Goal: Transaction & Acquisition: Purchase product/service

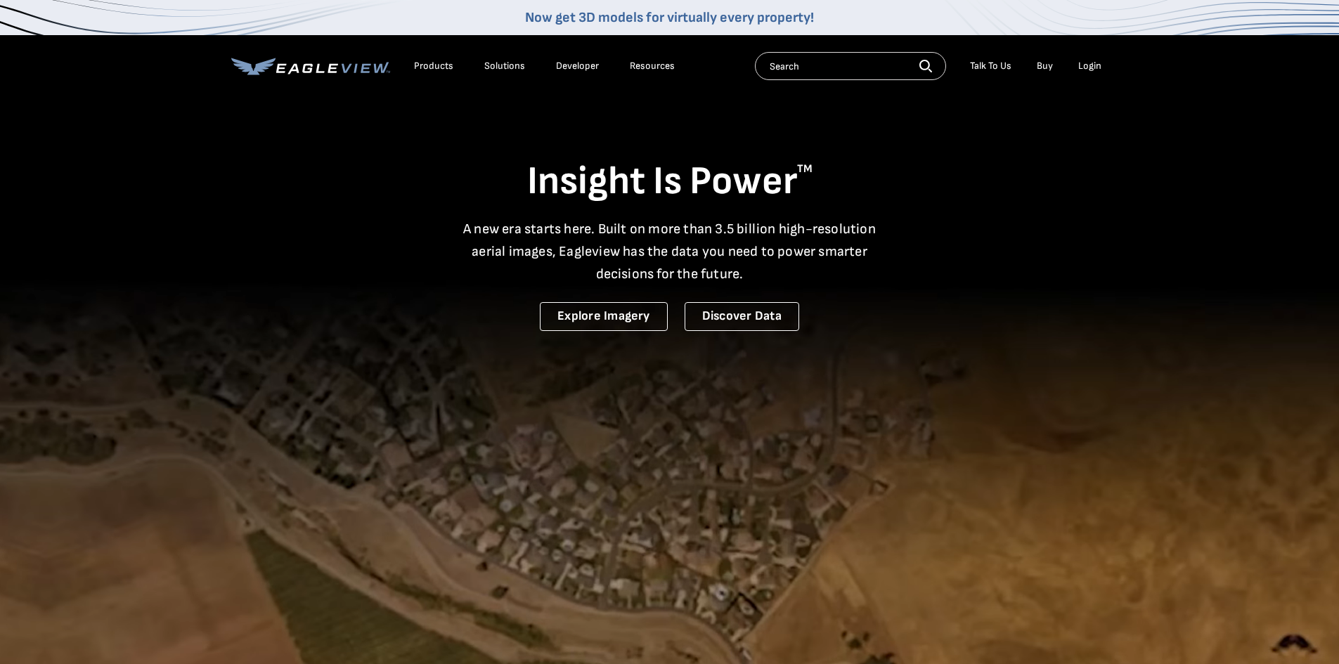
click at [1089, 63] on div "Login" at bounding box center [1089, 66] width 23 height 13
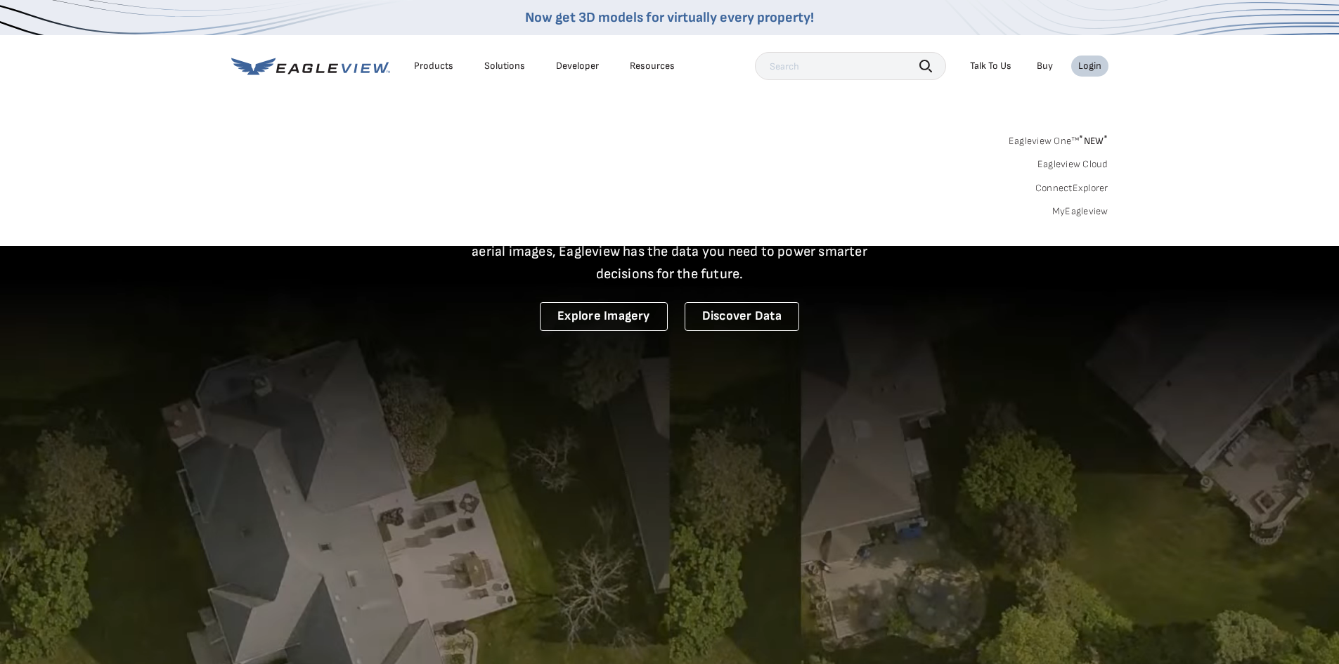
click at [1085, 212] on link "MyEagleview" at bounding box center [1080, 211] width 56 height 13
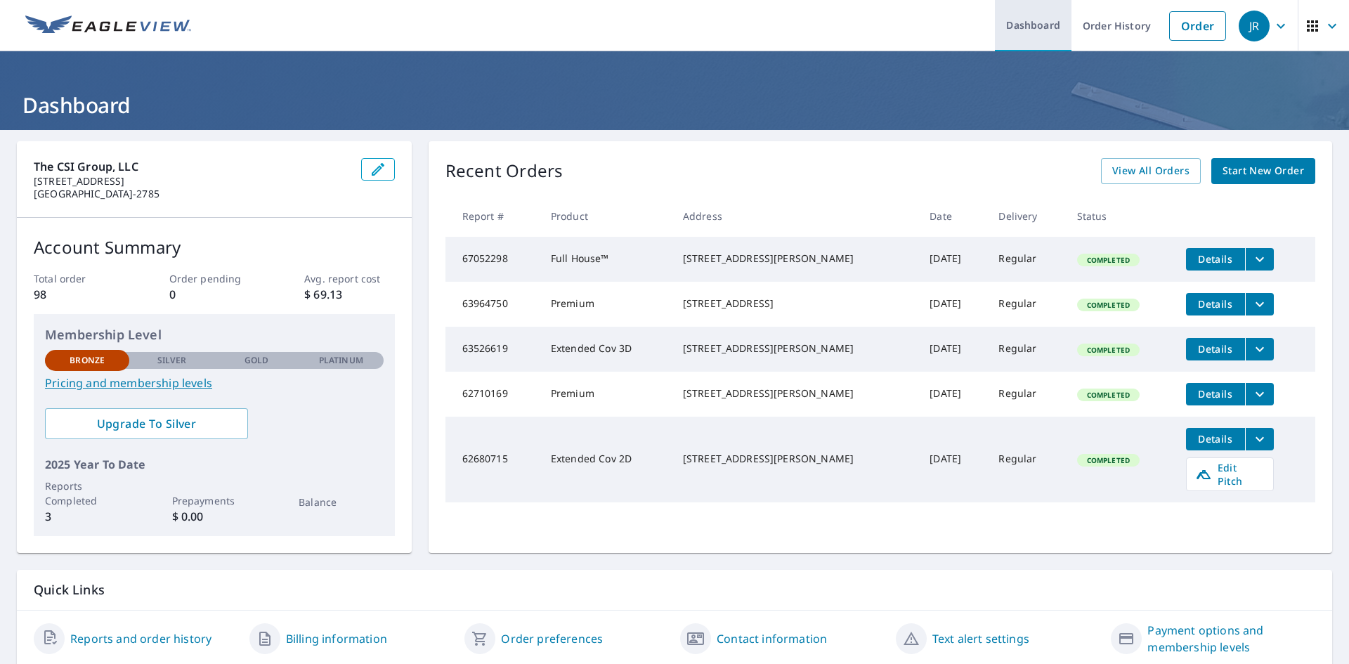
click at [1028, 26] on link "Dashboard" at bounding box center [1033, 25] width 77 height 51
click at [1191, 27] on link "Order" at bounding box center [1197, 26] width 57 height 30
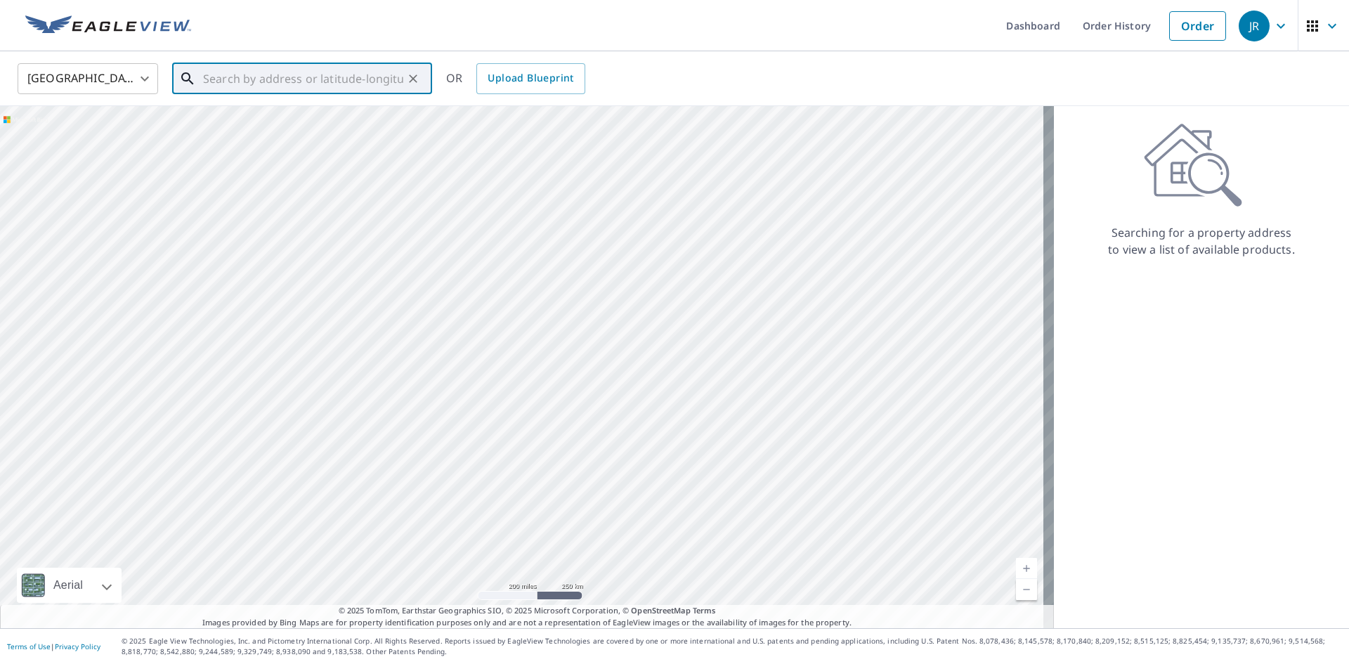
click at [216, 78] on input "text" at bounding box center [303, 78] width 200 height 39
click at [264, 115] on span "5000 Frederica St" at bounding box center [310, 119] width 221 height 17
type input "[STREET_ADDRESS]"
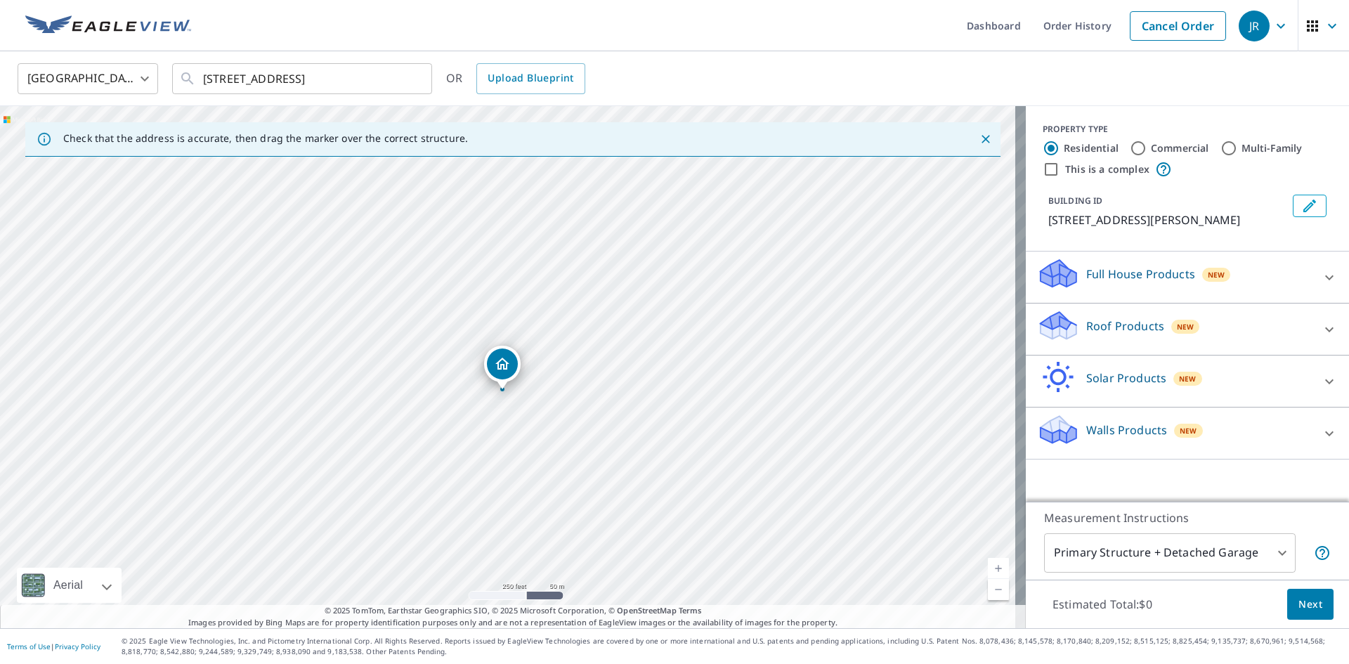
click at [1130, 149] on input "Commercial" at bounding box center [1138, 148] width 17 height 17
radio input "true"
type input "4"
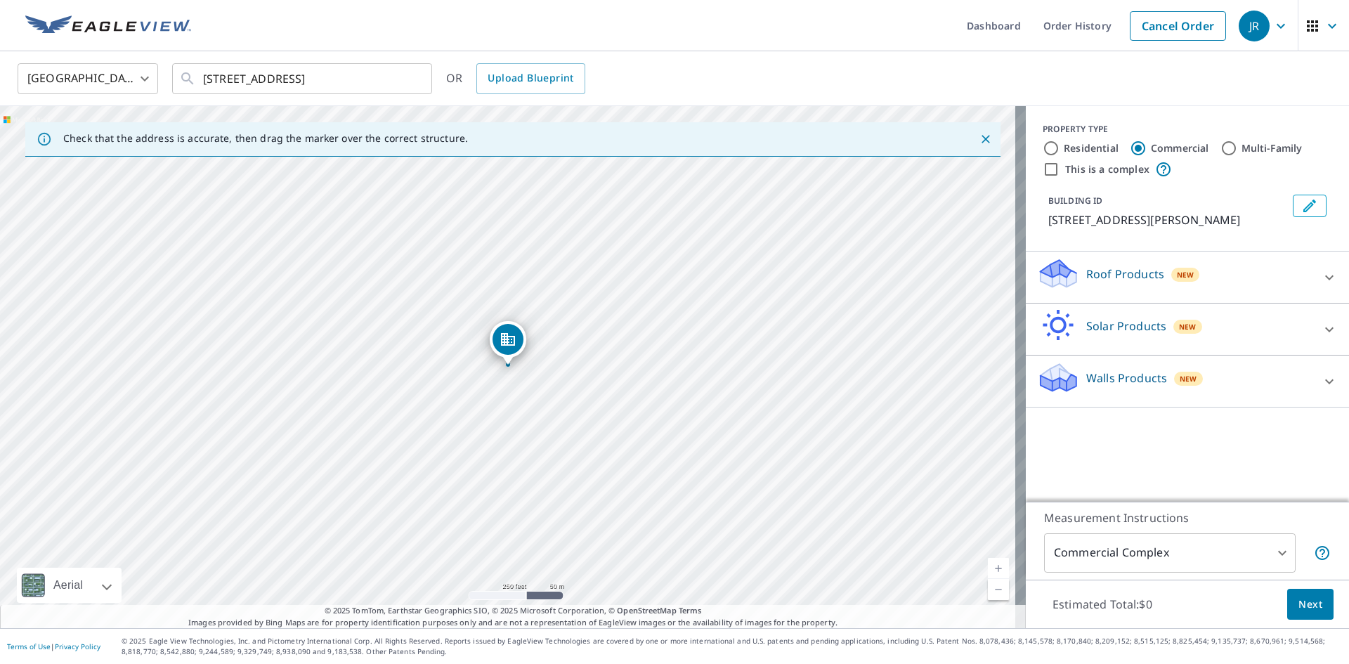
click at [506, 344] on icon "Dropped pin, building 1, Commercial property, 5000 Frederica St Owensboro, KY 4…" at bounding box center [508, 339] width 14 height 13
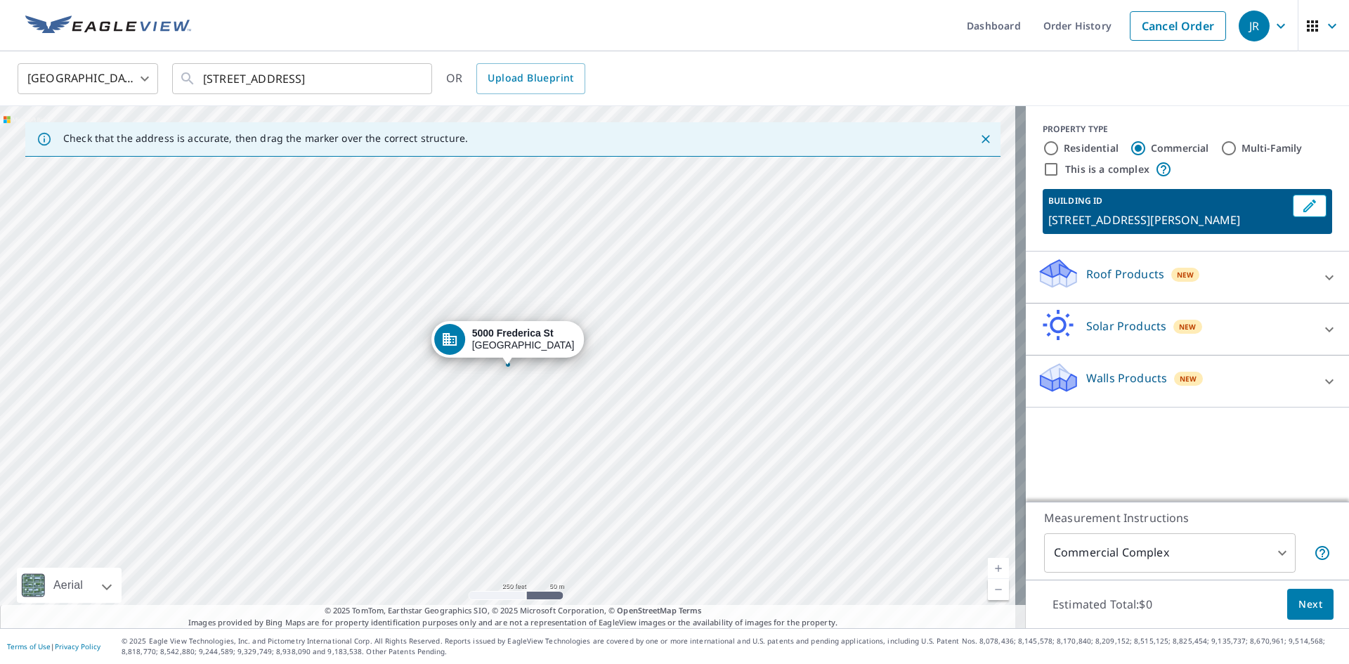
click at [506, 344] on div "[STREET_ADDRESS]" at bounding box center [523, 340] width 103 height 24
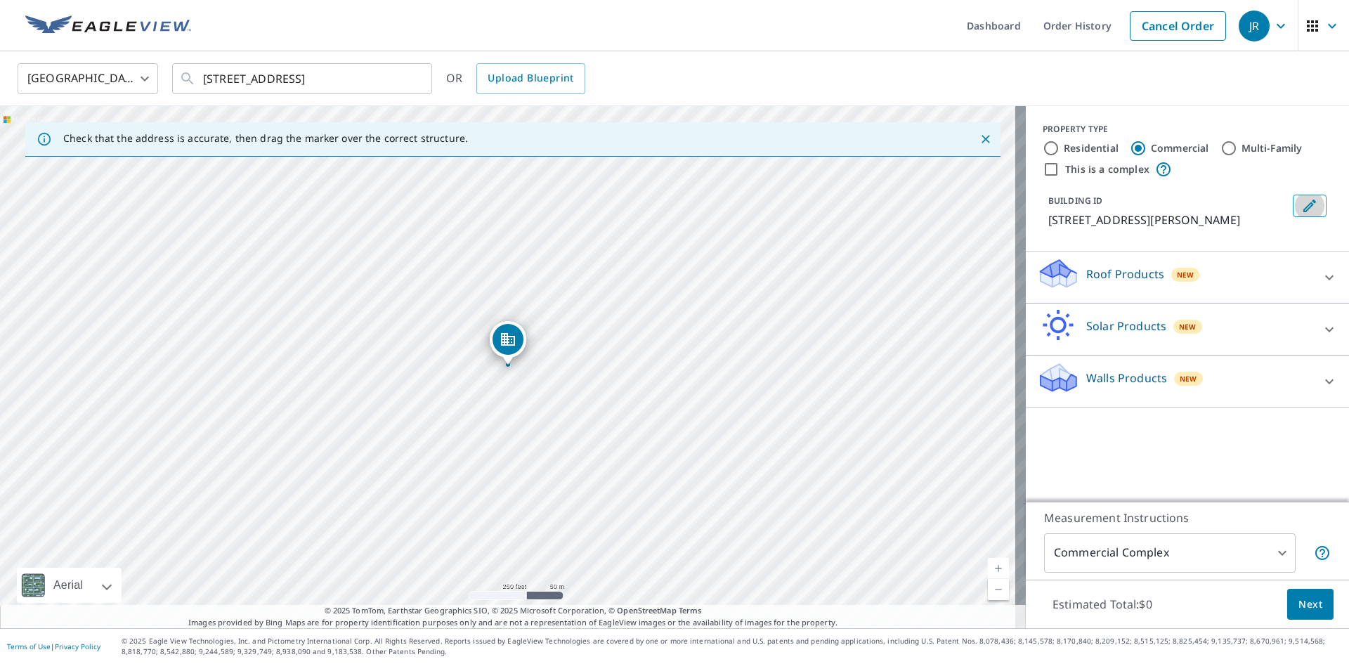
click at [1304, 205] on icon "Edit building 1" at bounding box center [1310, 206] width 13 height 13
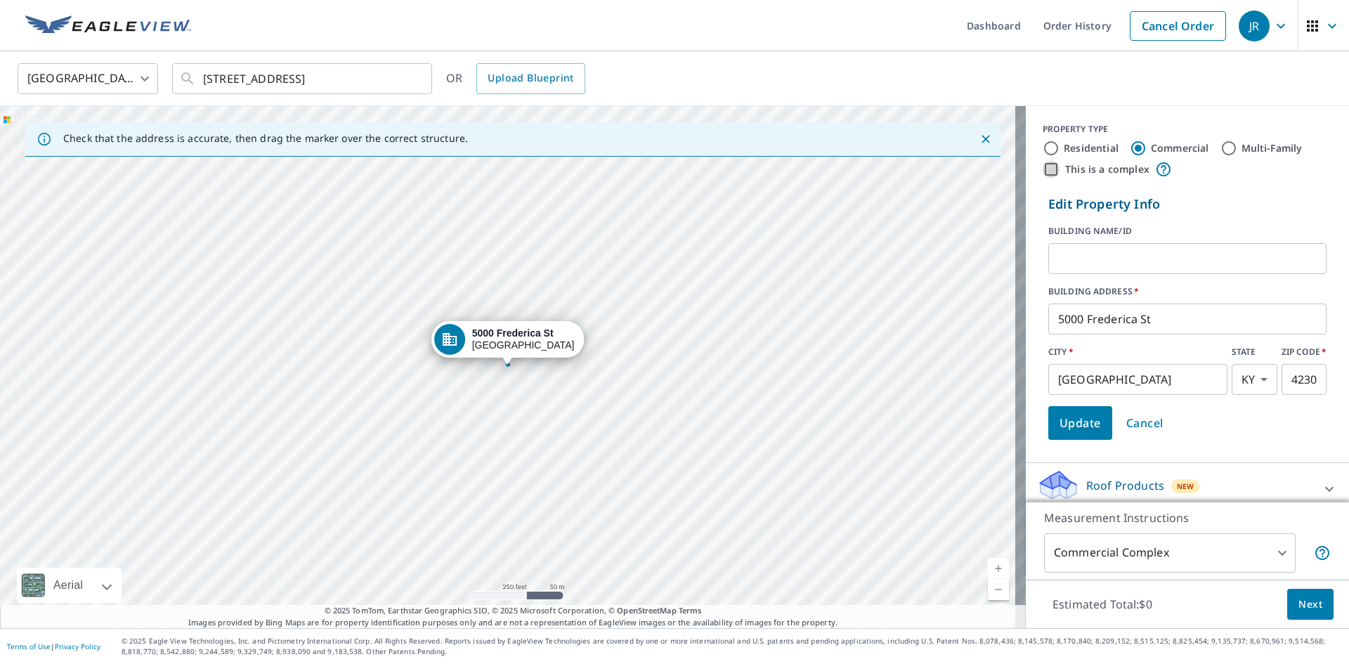
click at [1043, 169] on input "This is a complex" at bounding box center [1051, 169] width 17 height 17
checkbox input "true"
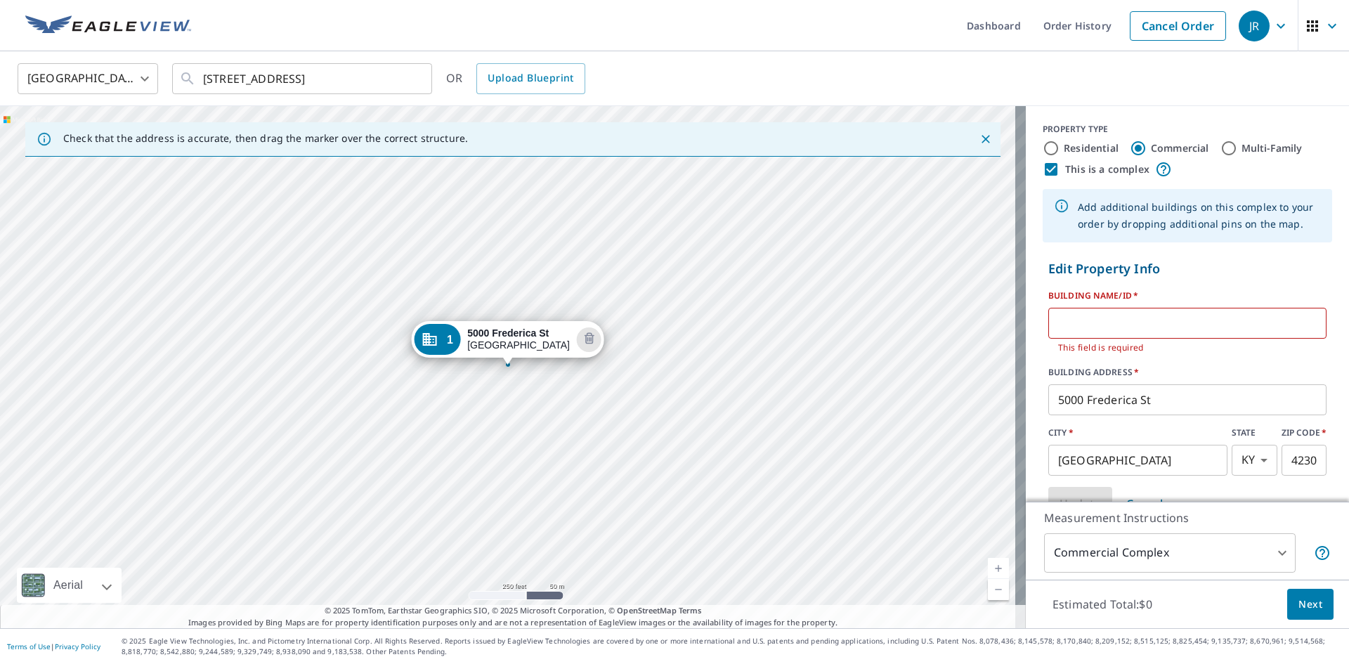
click at [1050, 328] on input "text" at bounding box center [1188, 323] width 278 height 39
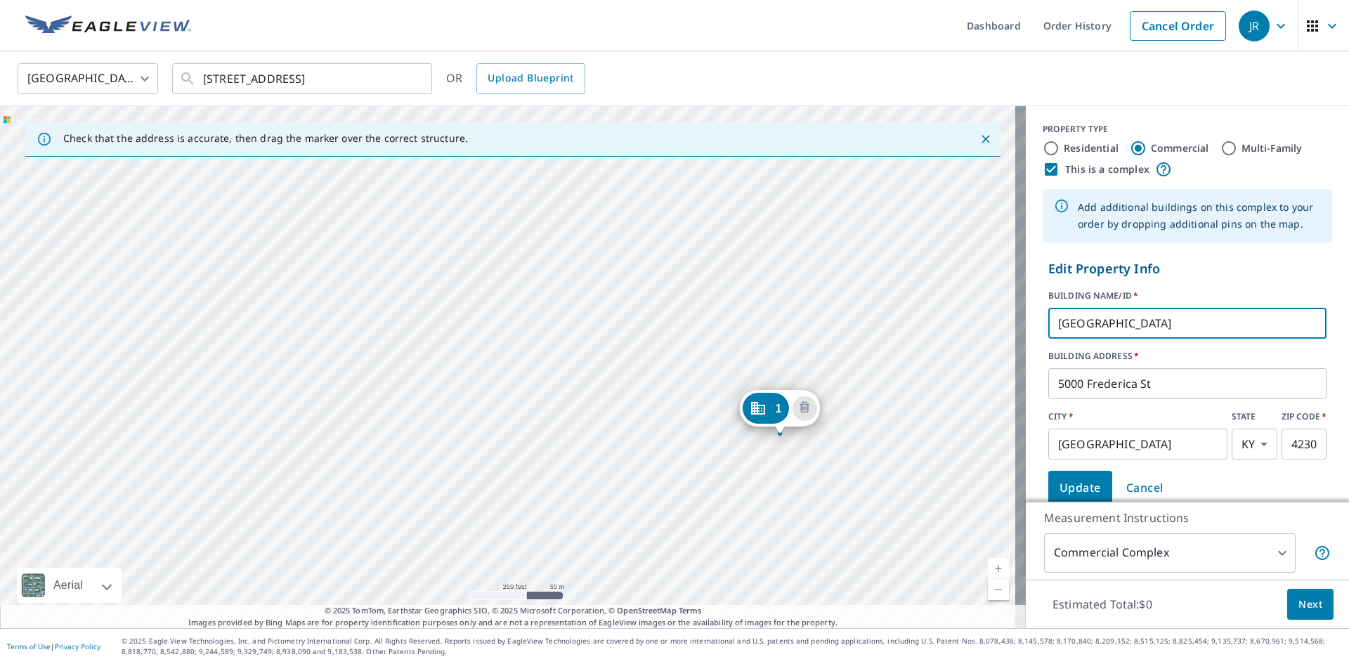
type input "[GEOGRAPHIC_DATA]"
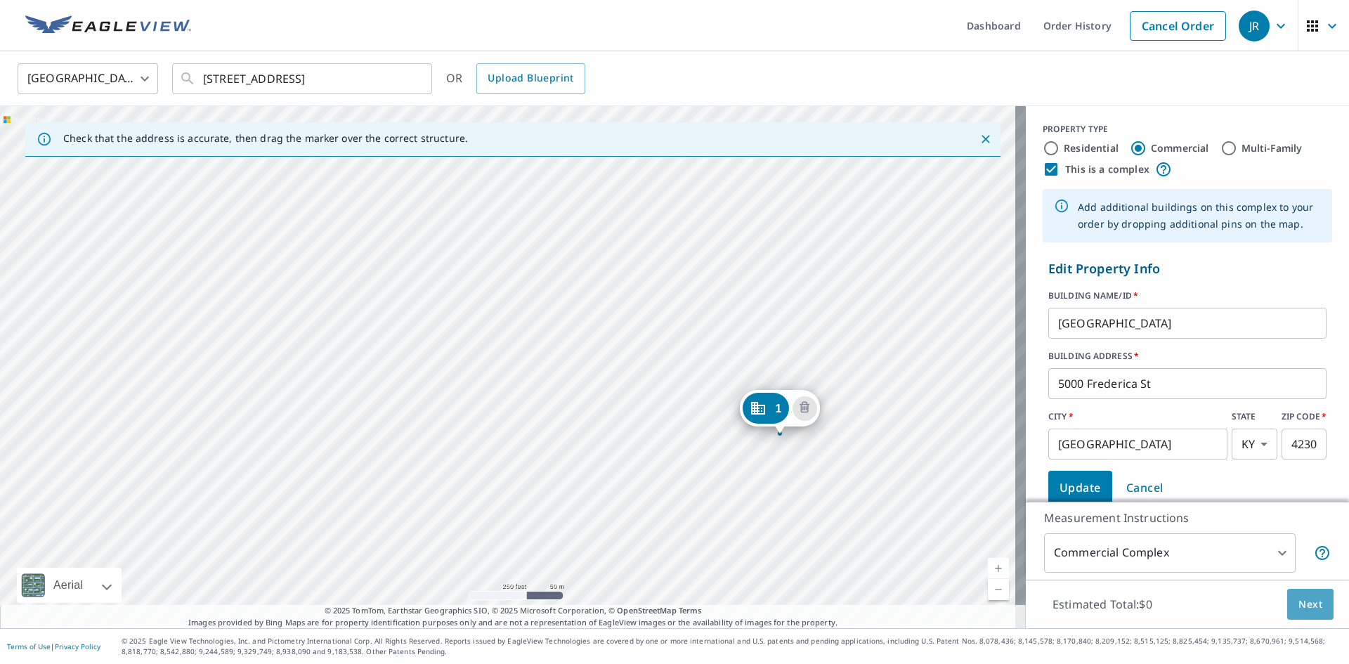
click at [1302, 602] on span "Next" at bounding box center [1311, 605] width 24 height 18
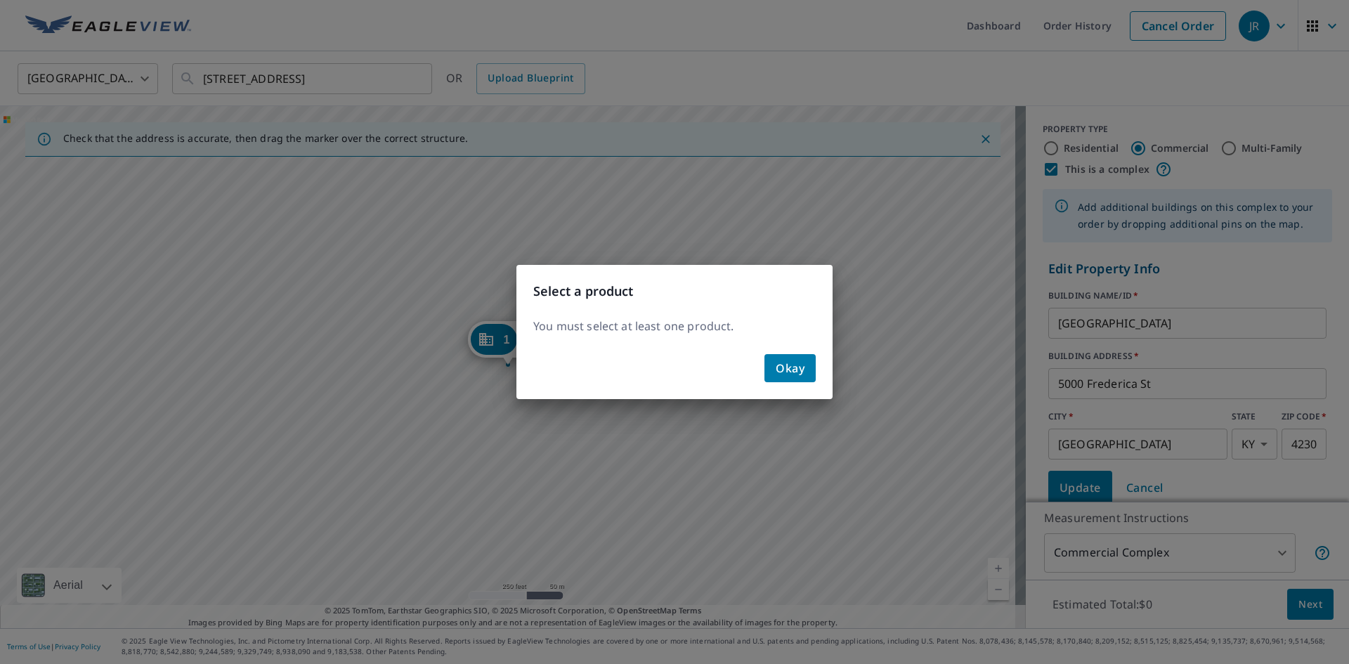
click at [793, 361] on span "Okay" at bounding box center [790, 368] width 29 height 20
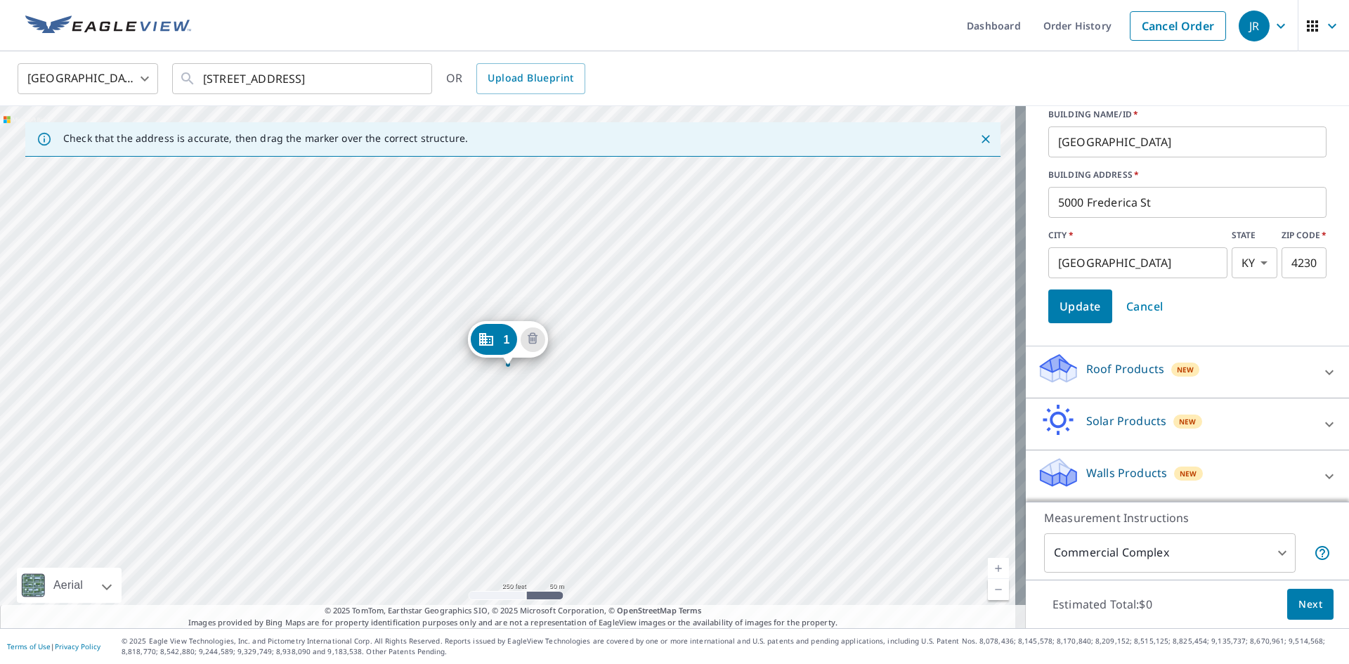
scroll to position [182, 0]
click at [1106, 367] on p "Roof Products" at bounding box center [1126, 368] width 78 height 17
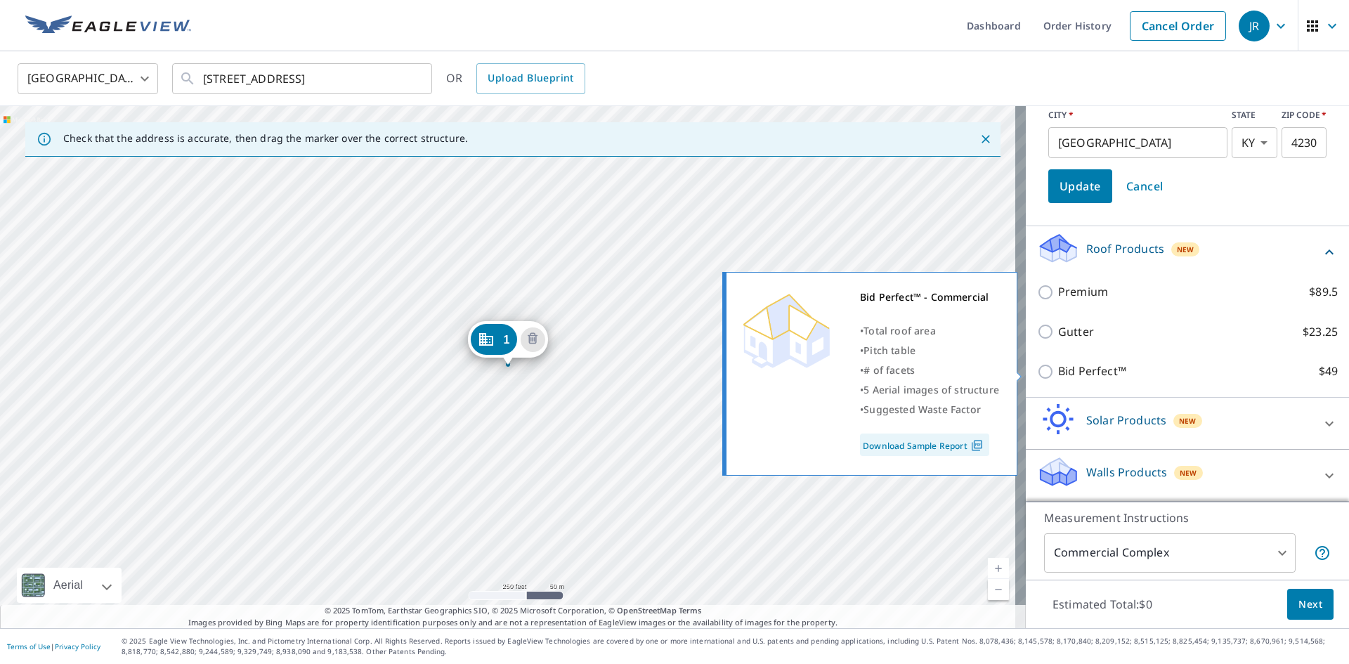
scroll to position [231, 0]
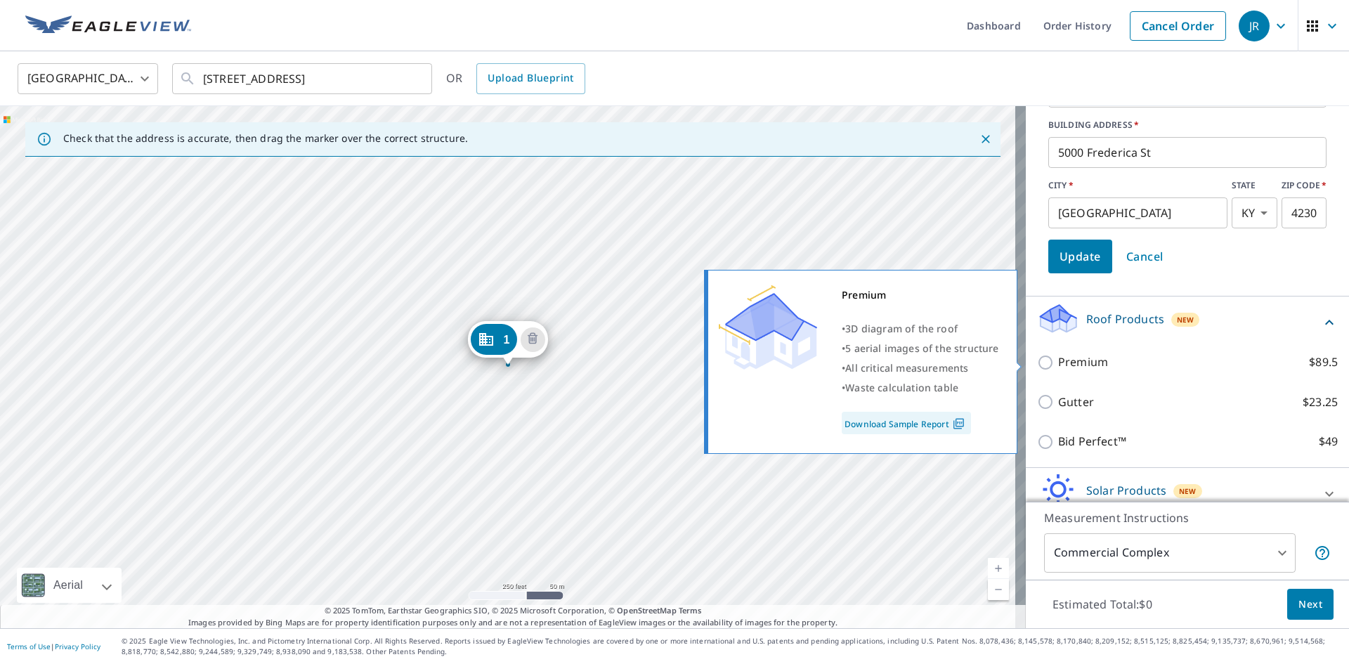
click at [1037, 361] on input "Premium $89.5" at bounding box center [1047, 362] width 21 height 17
checkbox input "true"
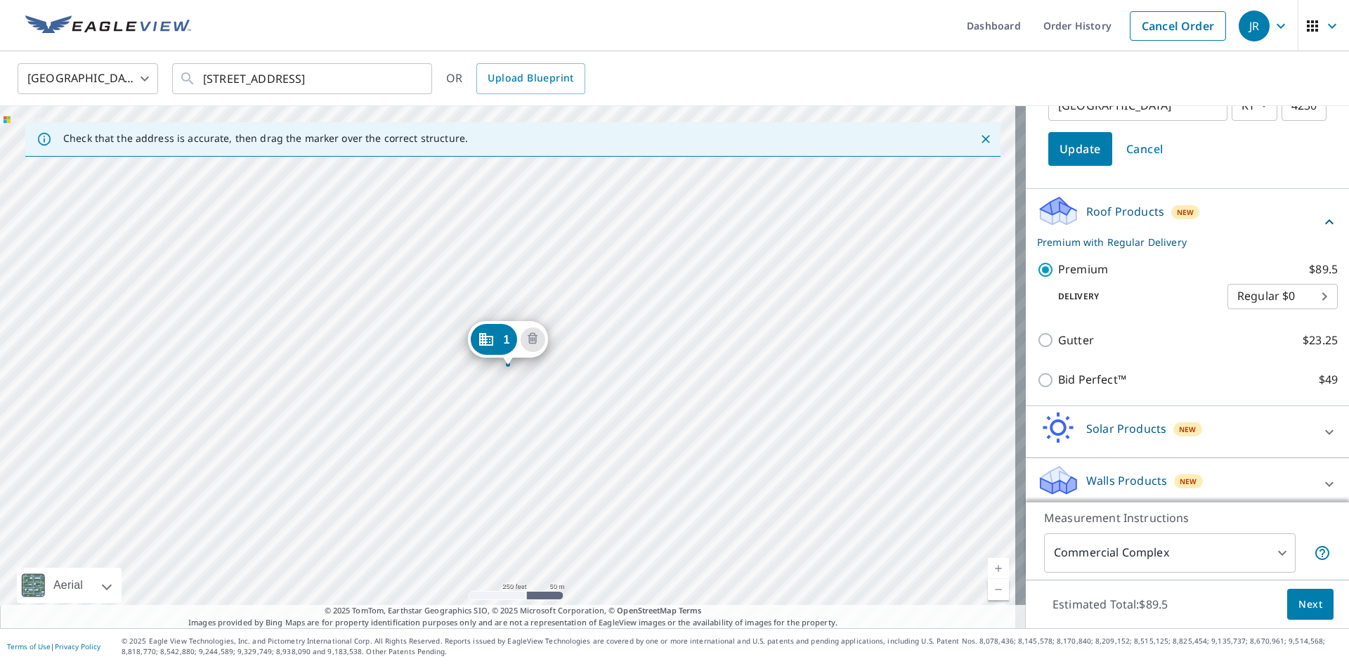
scroll to position [347, 0]
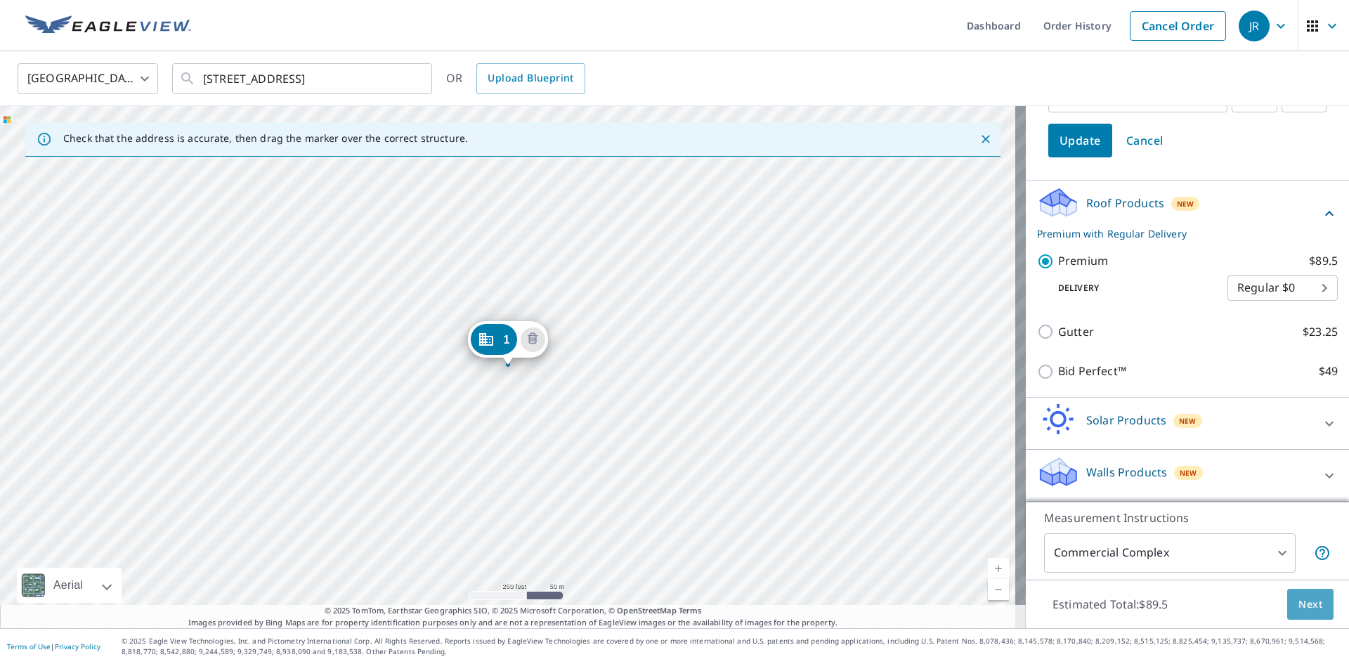
click at [1303, 607] on span "Next" at bounding box center [1311, 605] width 24 height 18
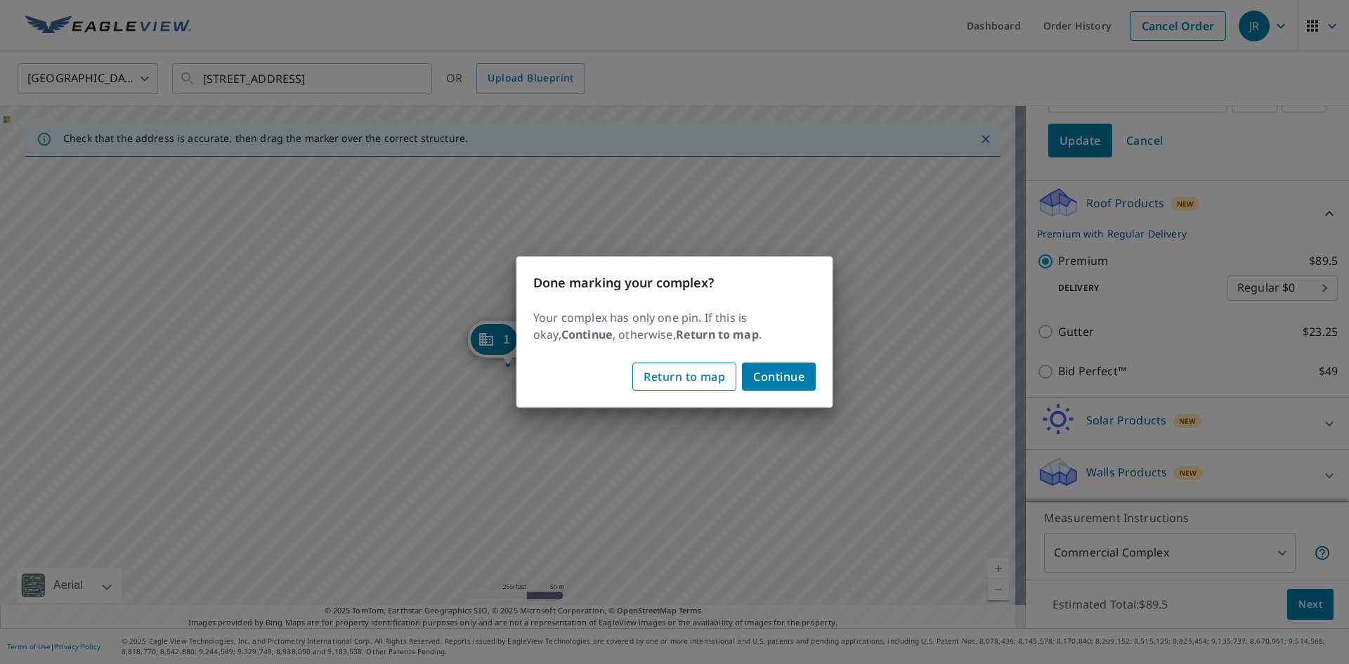
click at [699, 374] on span "Return to map" at bounding box center [685, 377] width 82 height 20
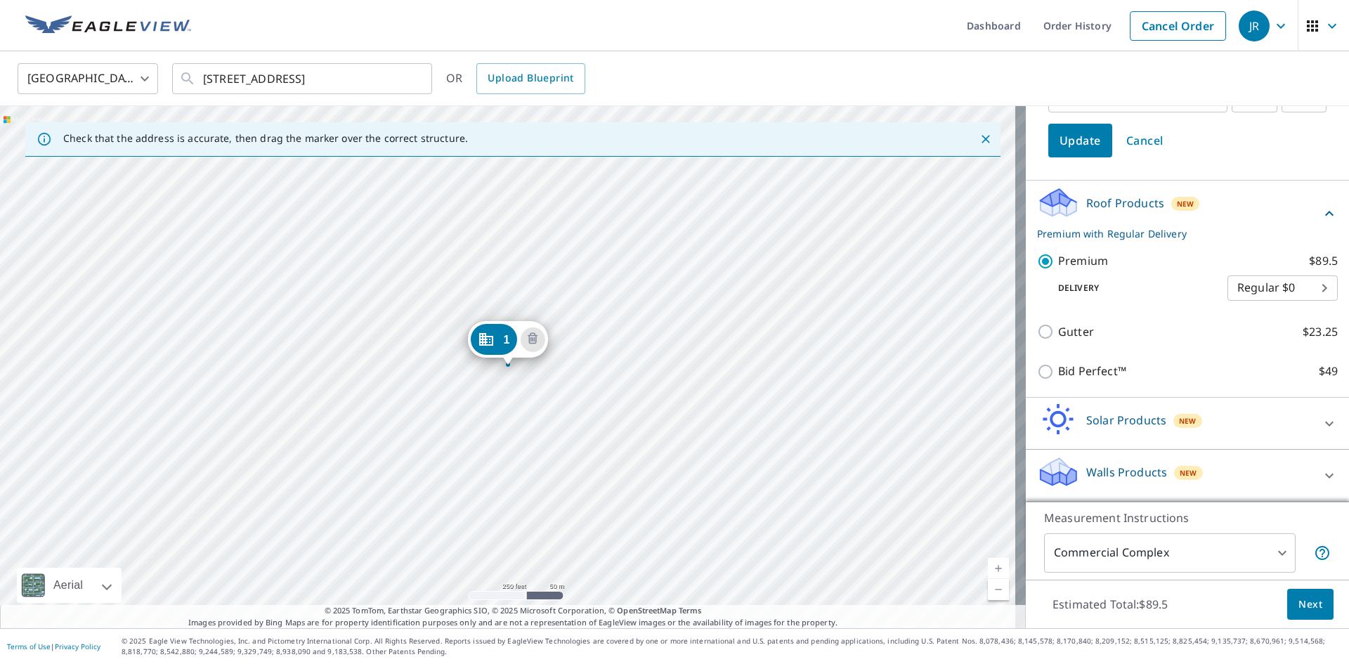
click at [637, 484] on div "1 [STREET_ADDRESS]" at bounding box center [513, 367] width 1026 height 522
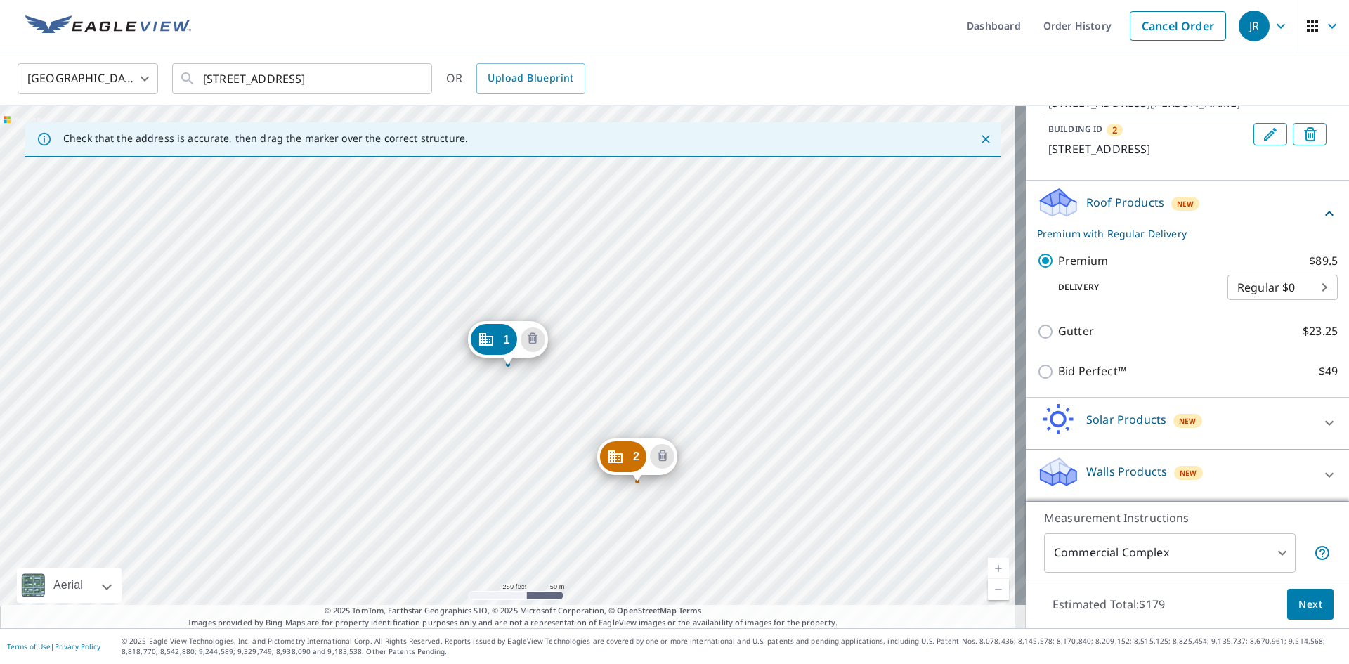
scroll to position [216, 0]
click at [668, 457] on icon "Delete building 2" at bounding box center [662, 456] width 17 height 17
click at [410, 326] on div "1 [STREET_ADDRESS]" at bounding box center [513, 367] width 1026 height 522
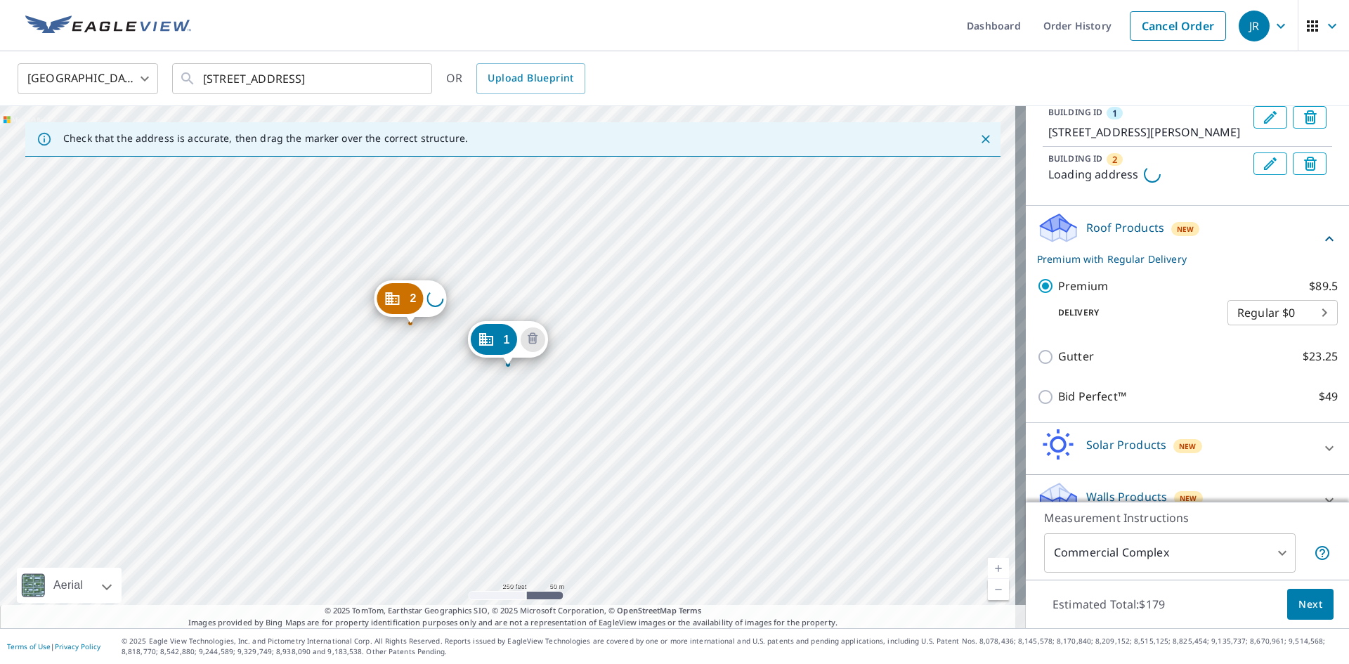
scroll to position [216, 0]
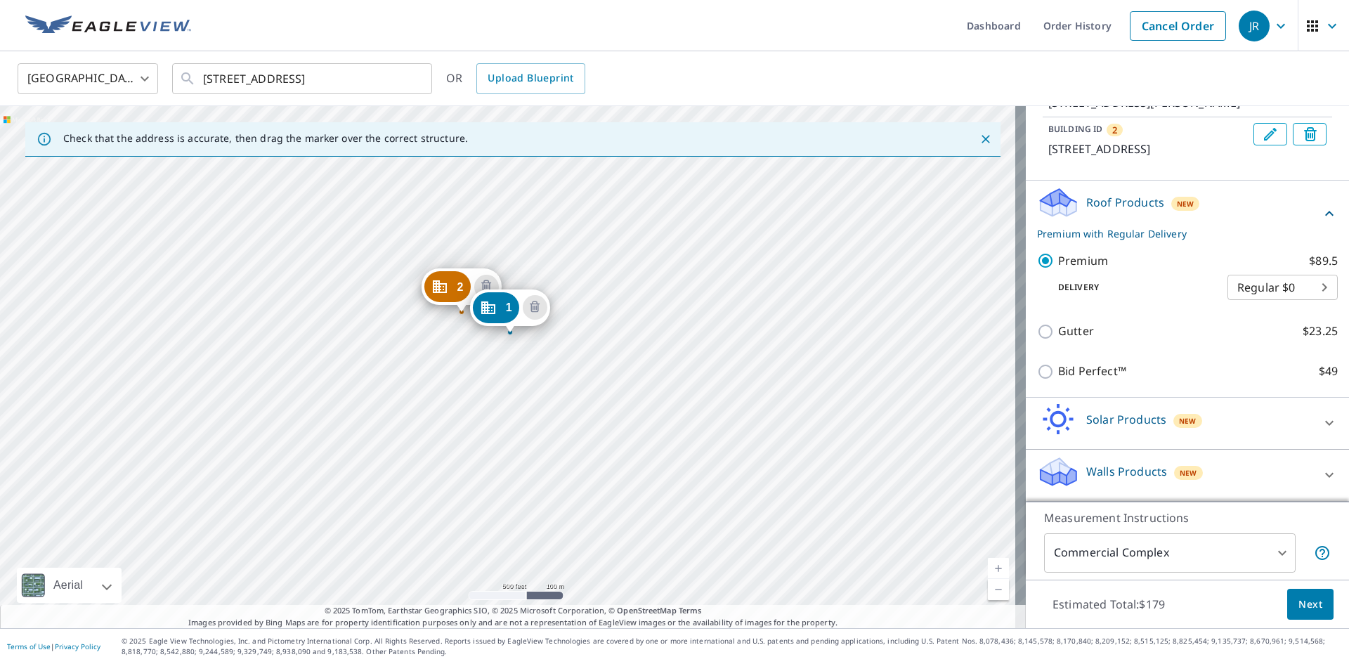
click at [1303, 609] on span "Next" at bounding box center [1311, 605] width 24 height 18
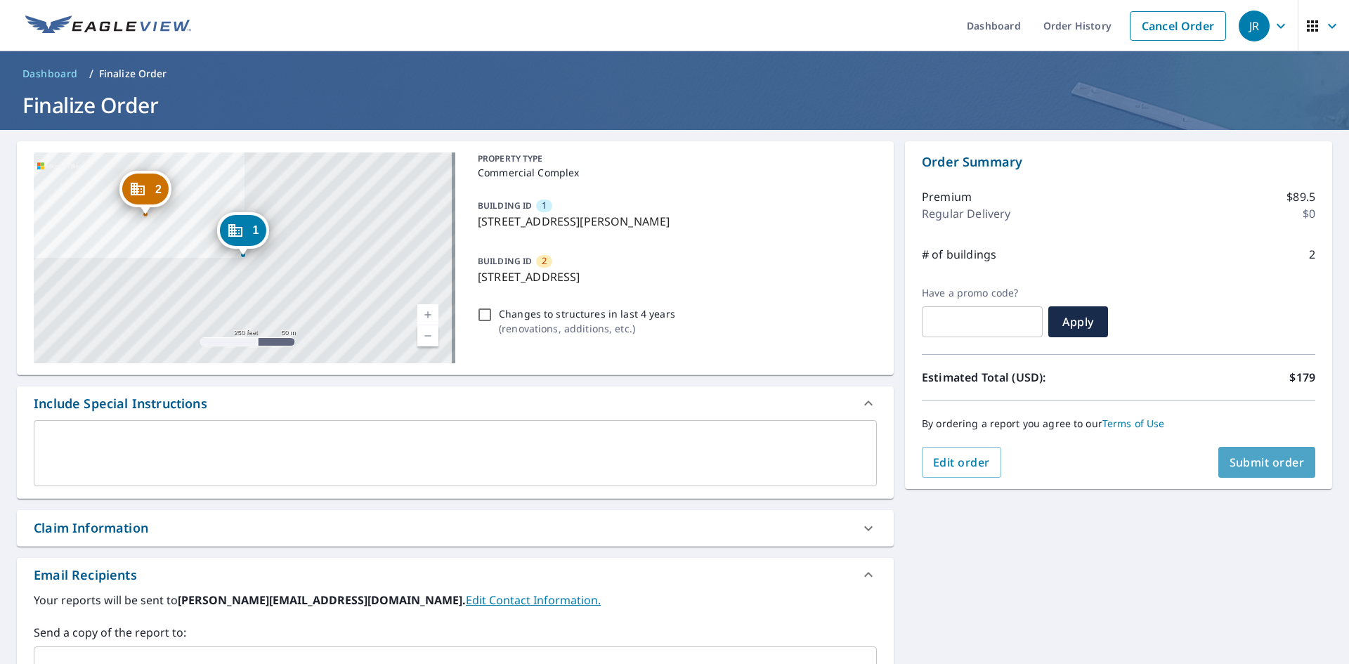
click at [1265, 463] on span "Submit order" at bounding box center [1267, 462] width 75 height 15
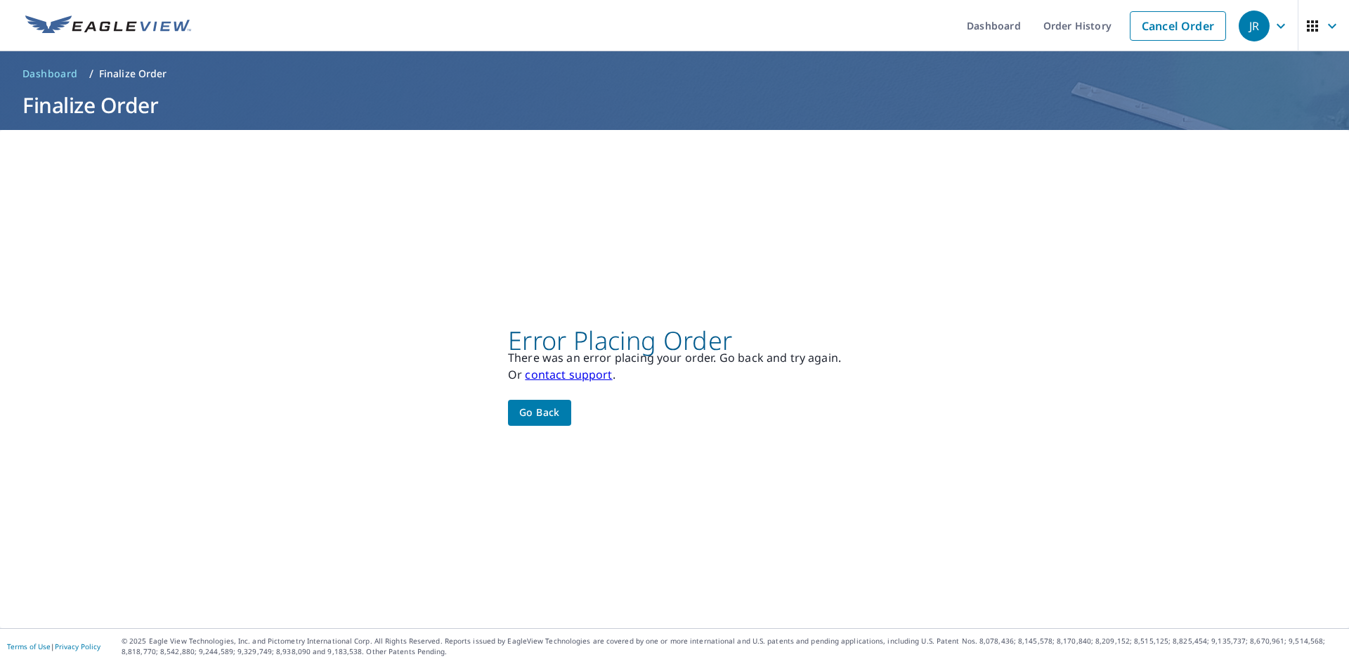
click at [540, 411] on span "Go back" at bounding box center [539, 413] width 41 height 18
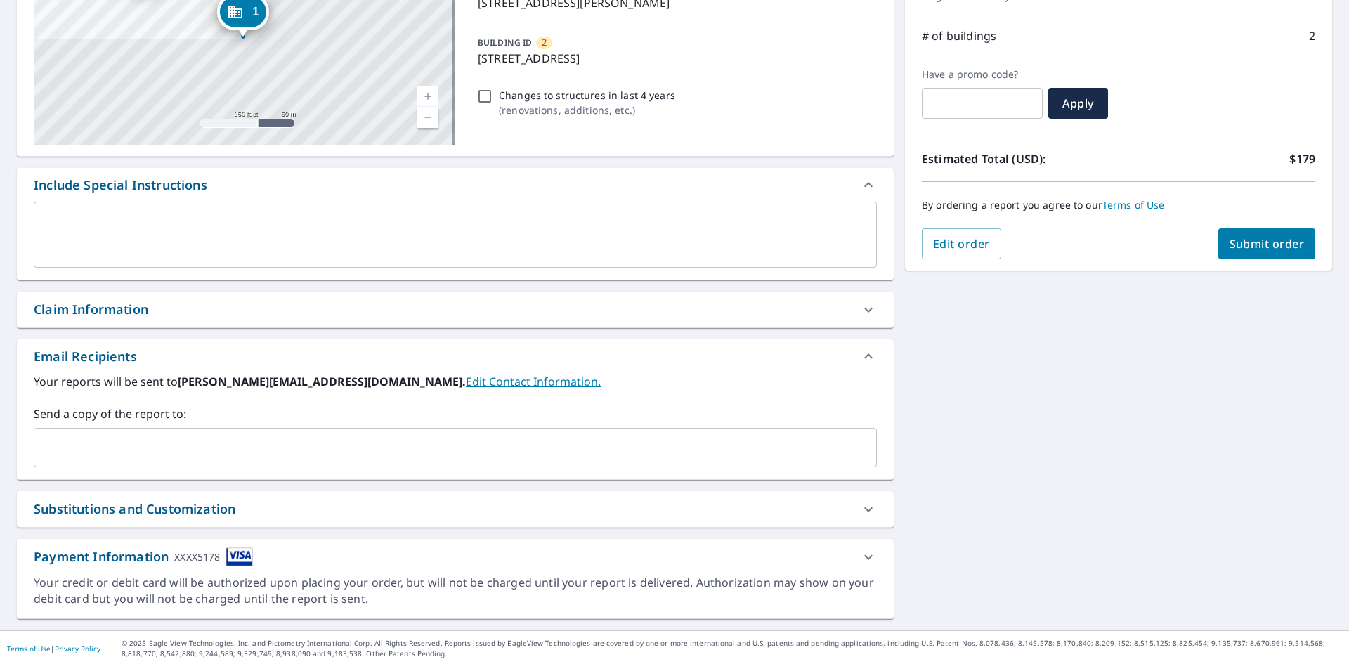
scroll to position [221, 0]
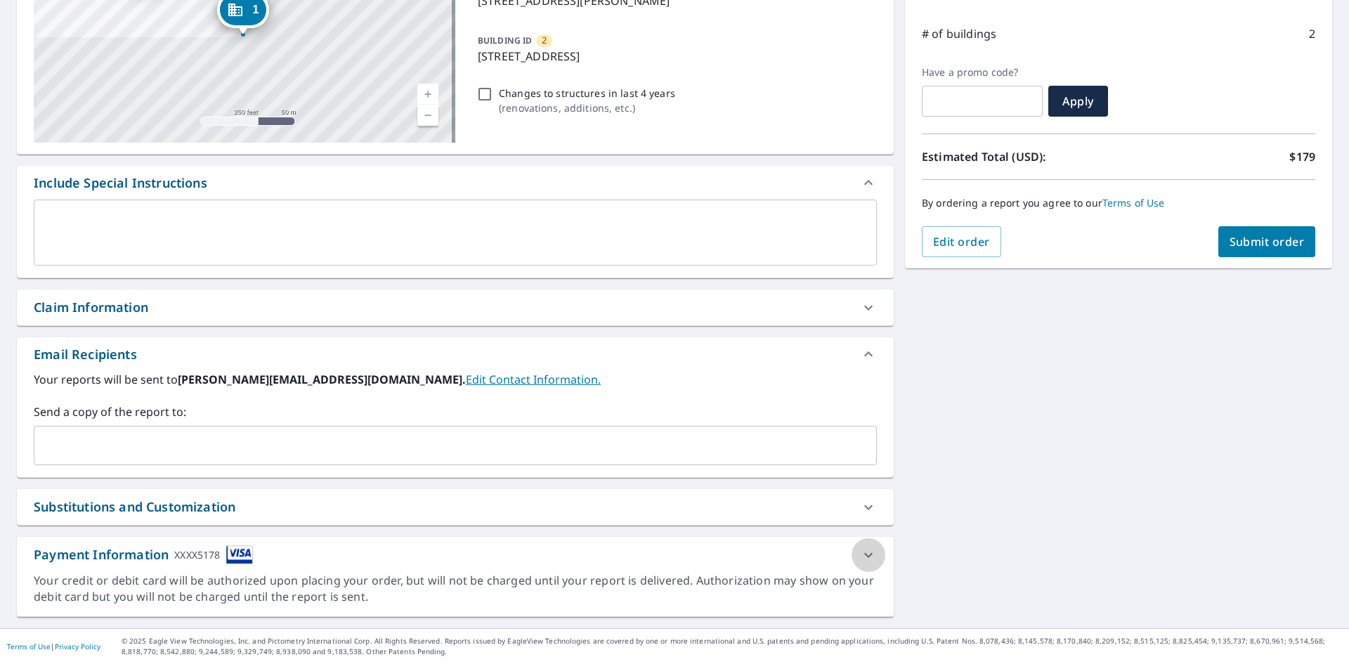
click at [862, 553] on icon at bounding box center [868, 555] width 17 height 17
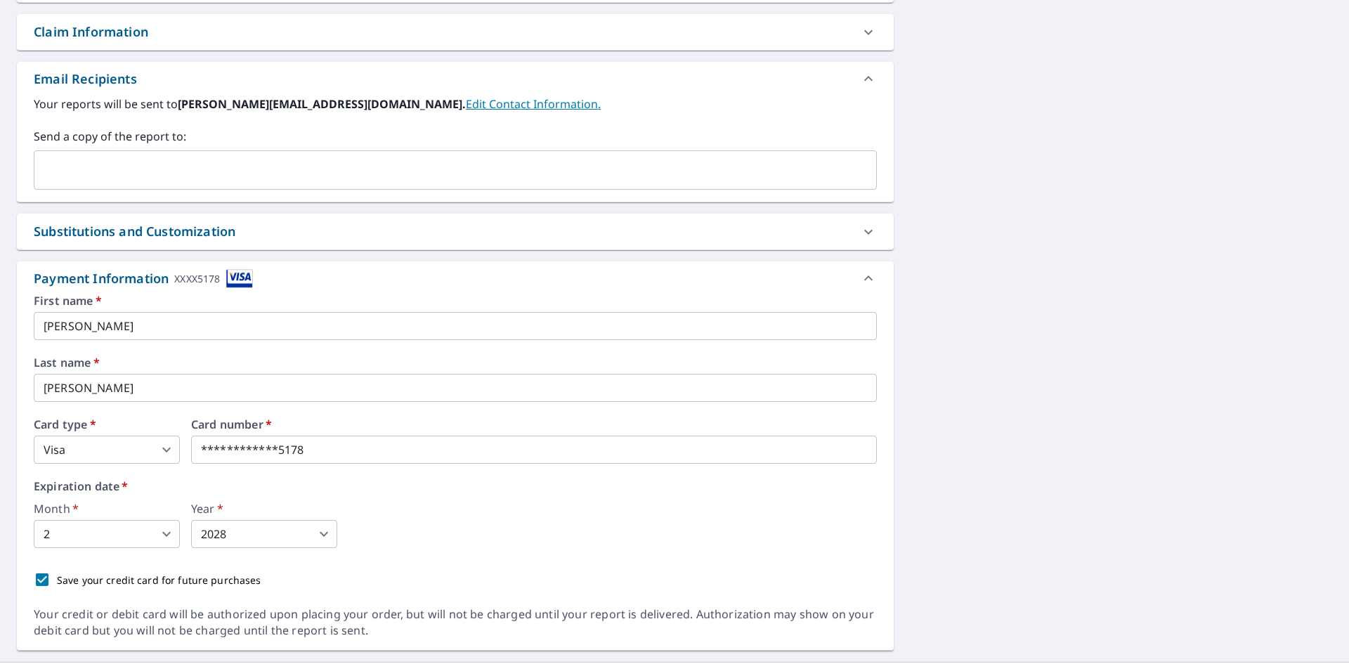
scroll to position [502, 0]
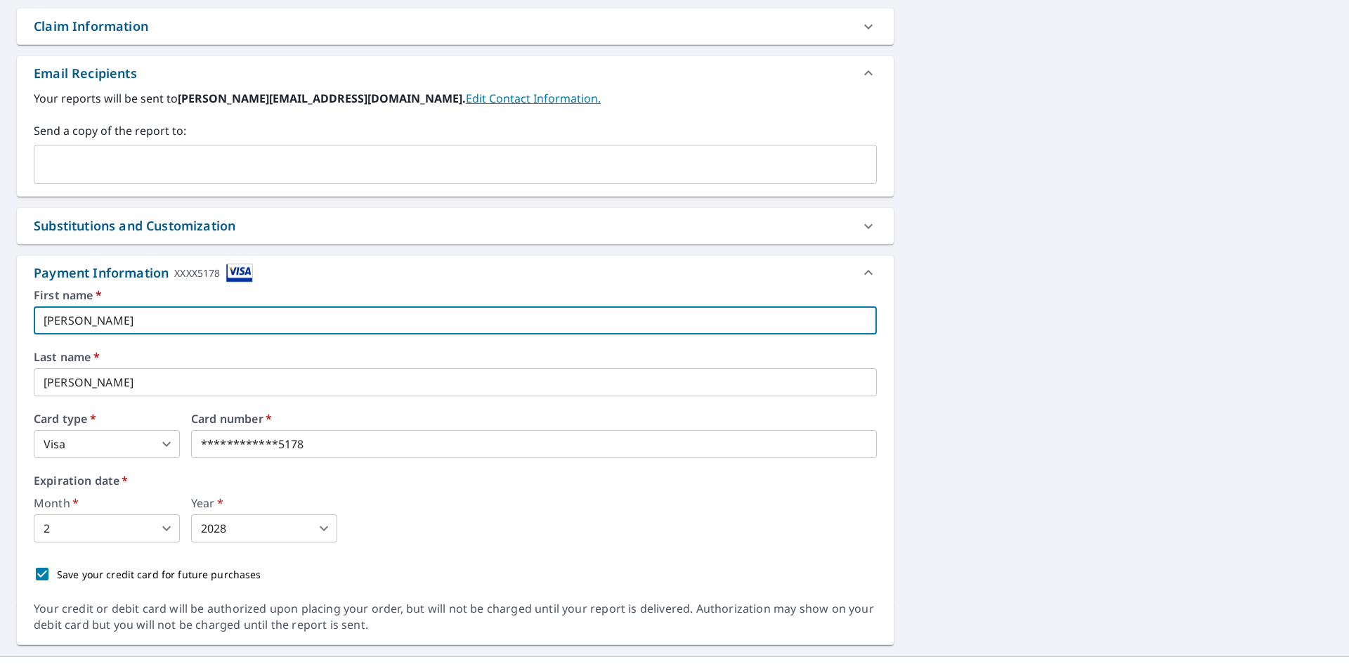
click at [76, 325] on input "[PERSON_NAME]" at bounding box center [455, 320] width 843 height 28
drag, startPoint x: 76, startPoint y: 325, endPoint x: 1, endPoint y: 324, distance: 75.2
click at [1, 324] on div "2 [STREET_ADDRESS][GEOGRAPHIC_DATA][STREET_ADDRESS] A standard road map Aerial …" at bounding box center [674, 142] width 1349 height 1028
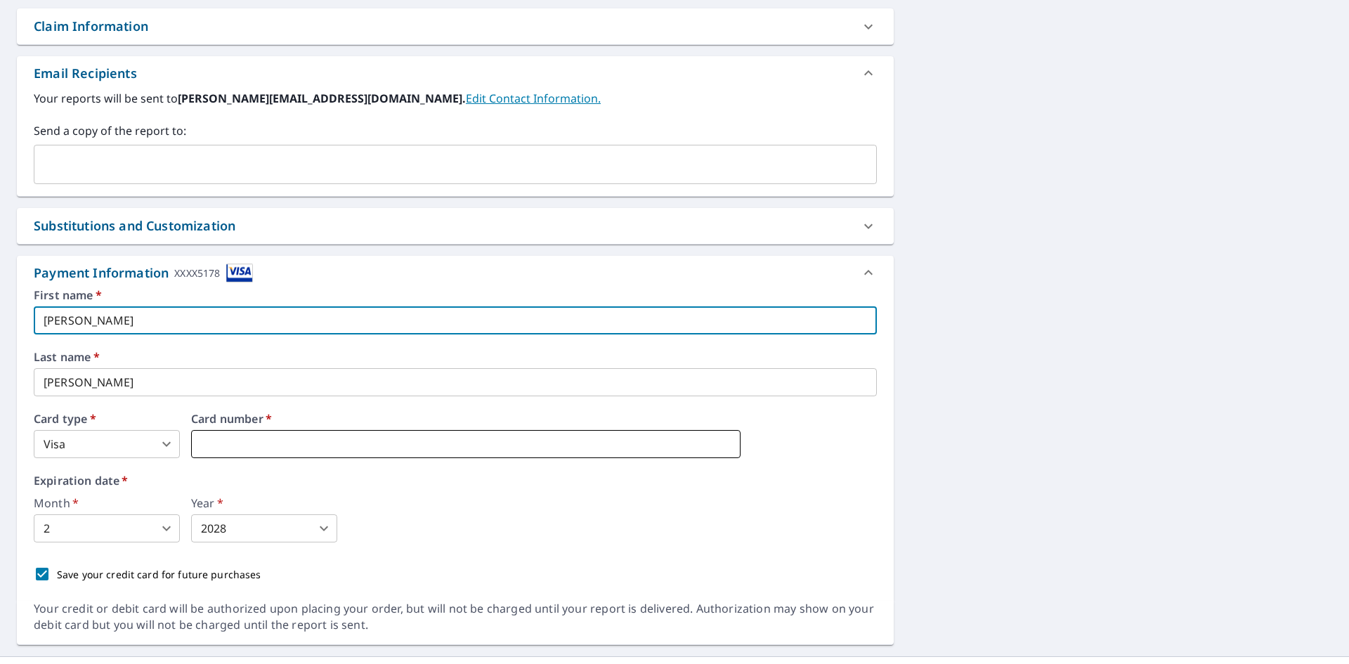
type input "[PERSON_NAME]"
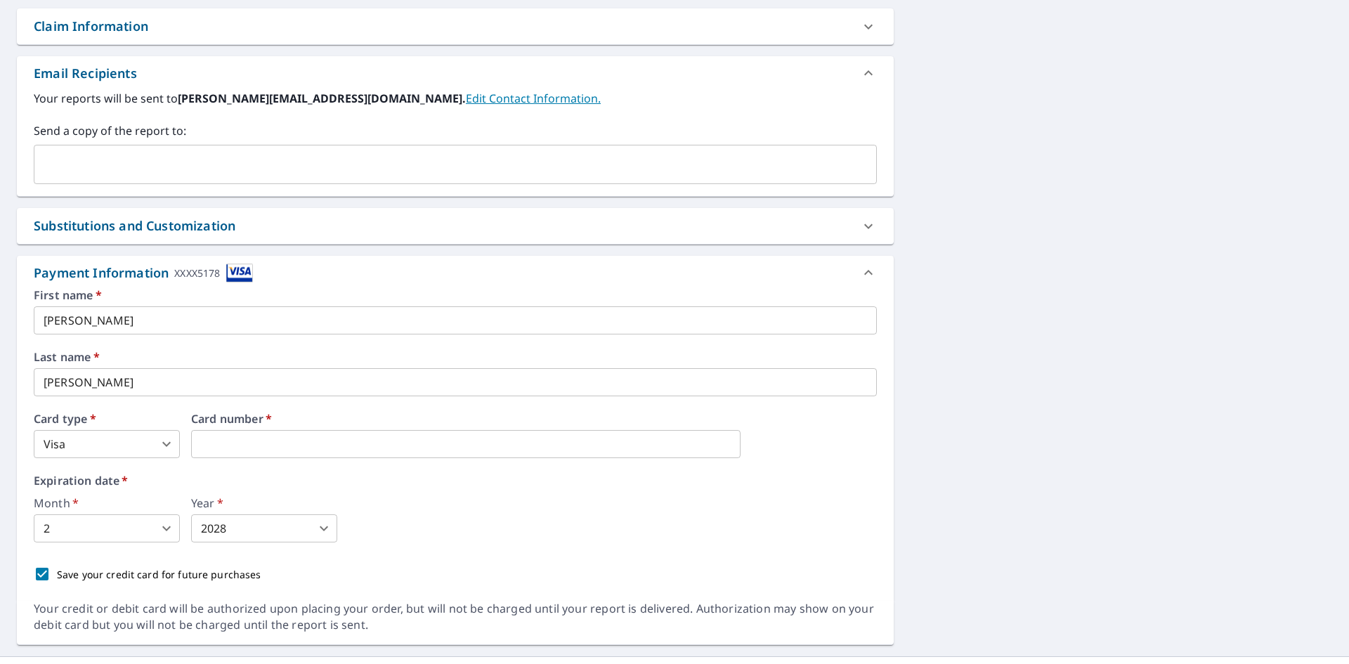
click at [165, 529] on body "[PERSON_NAME] Dashboard Order History Cancel Order JR Dashboard / Finalize Orde…" at bounding box center [674, 332] width 1349 height 664
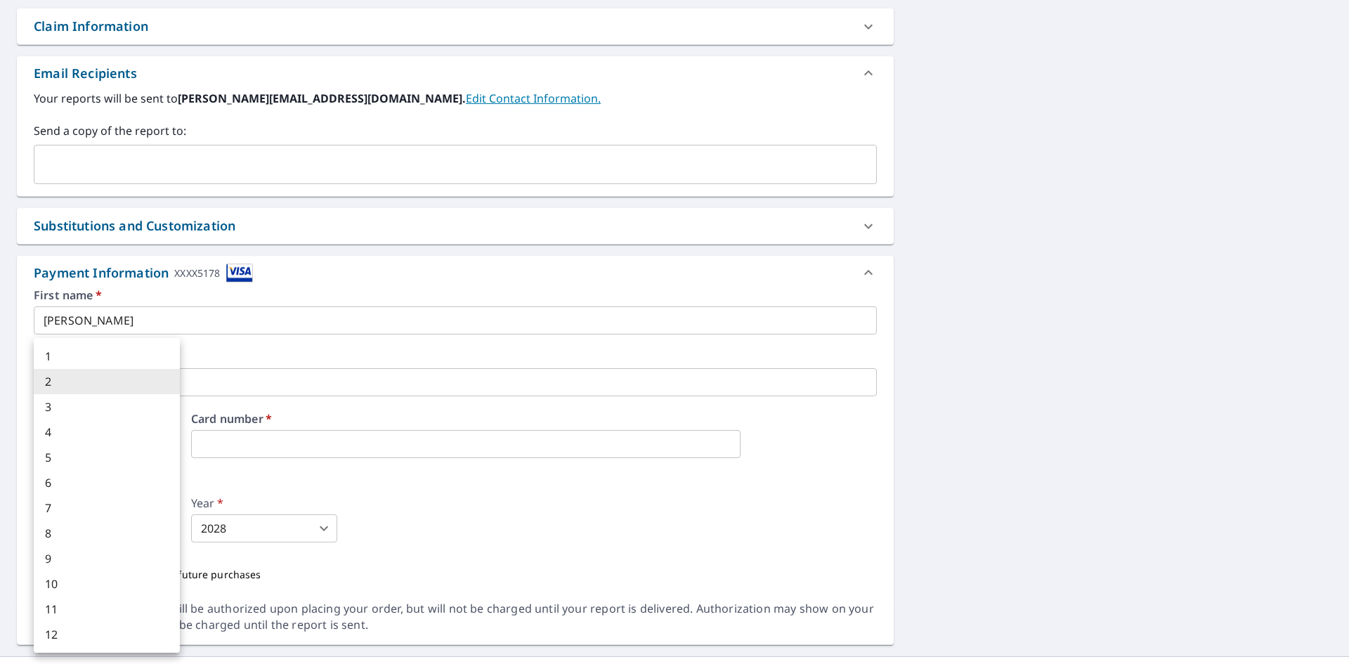
click at [77, 602] on li "11" at bounding box center [107, 609] width 146 height 25
type input "11"
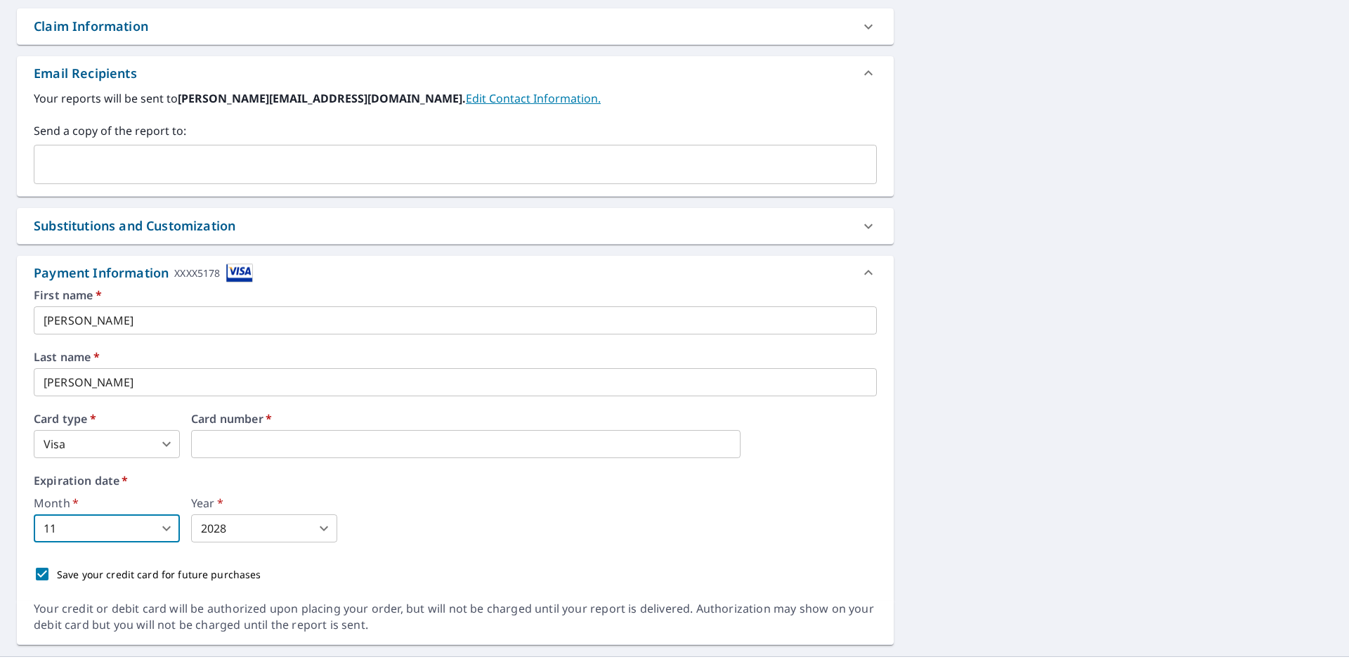
click at [322, 527] on body "[PERSON_NAME] Dashboard Order History Cancel Order JR Dashboard / Finalize Orde…" at bounding box center [674, 332] width 1349 height 664
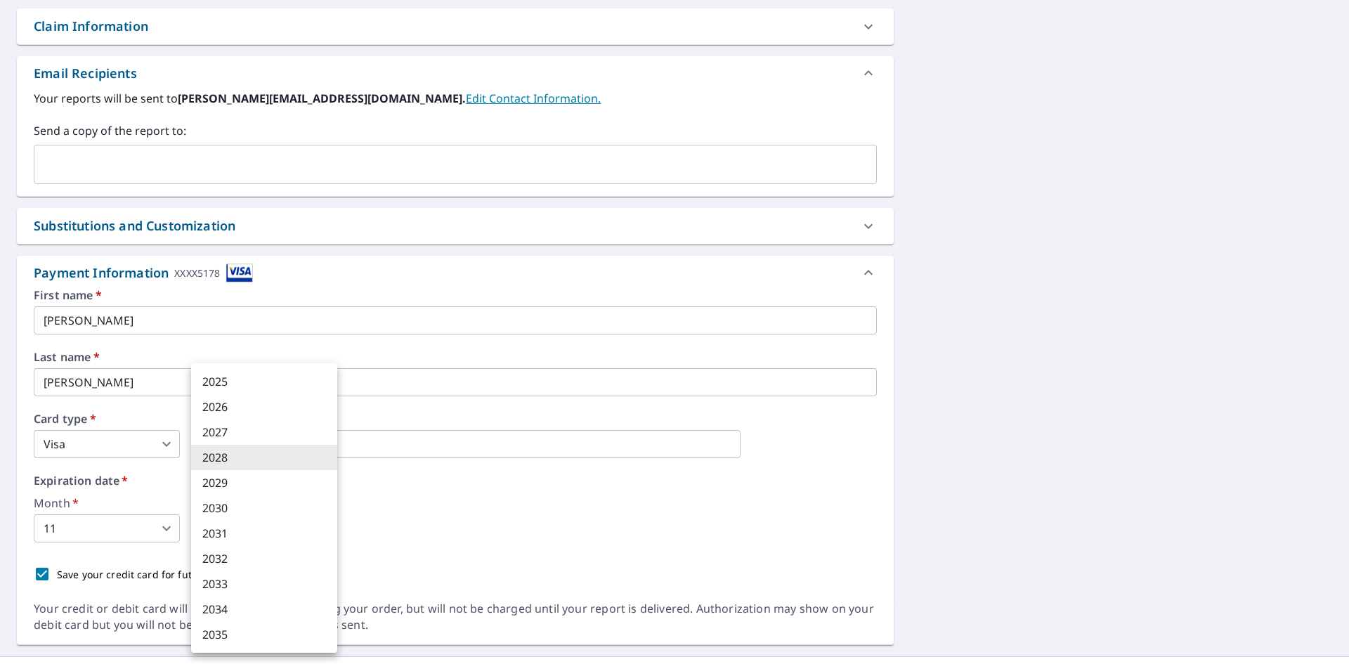
click at [235, 479] on li "2029" at bounding box center [264, 482] width 146 height 25
type input "2029"
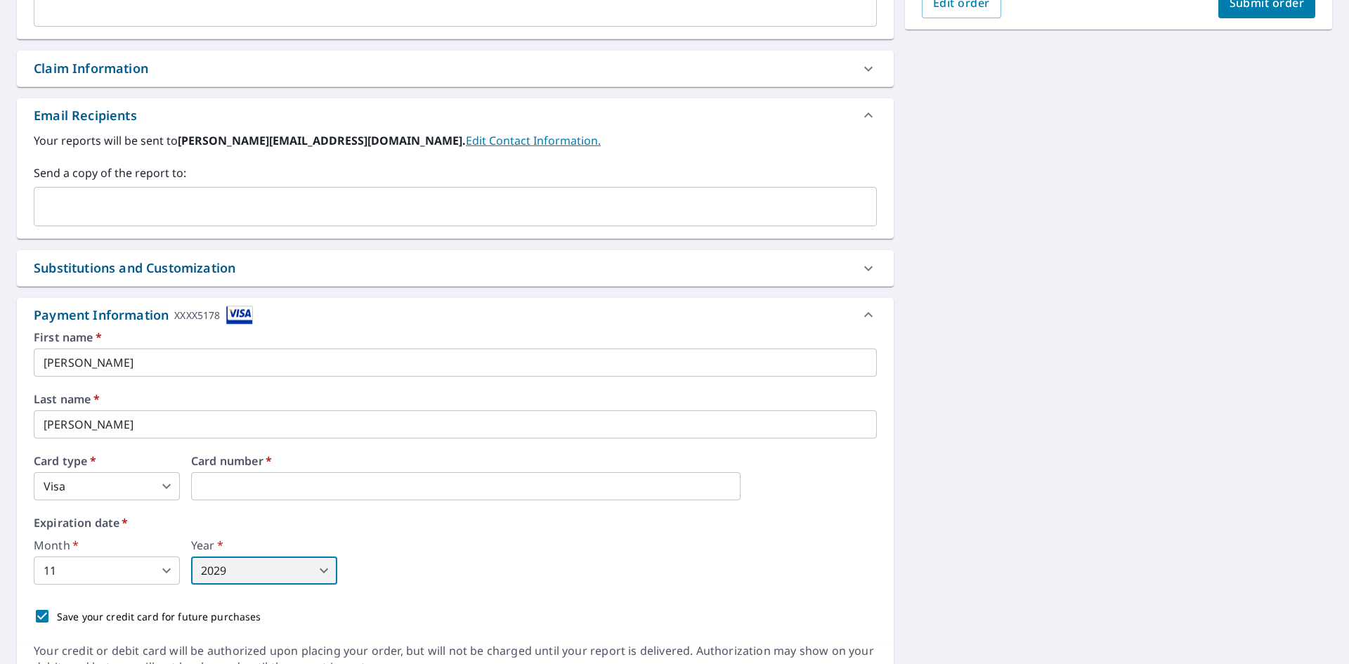
scroll to position [530, 0]
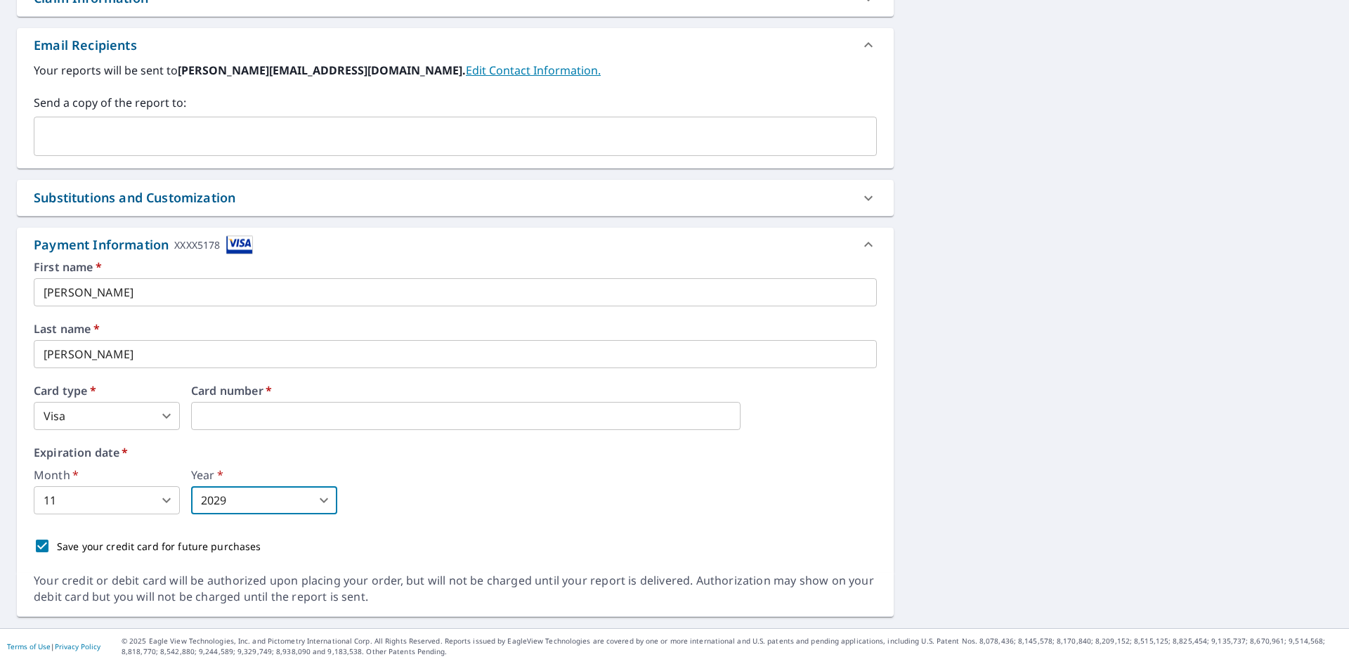
click at [498, 492] on div "Month   * 11 11 ​ Year   * 2029 2029 ​" at bounding box center [455, 491] width 843 height 45
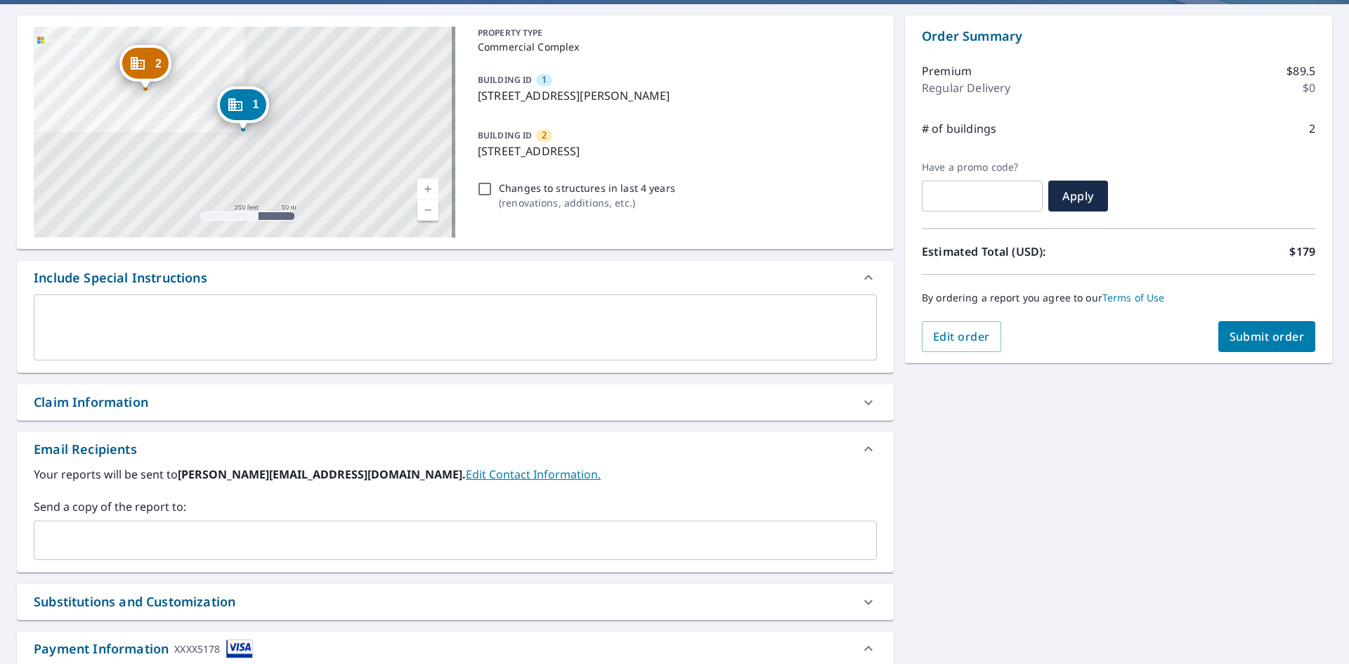
scroll to position [108, 0]
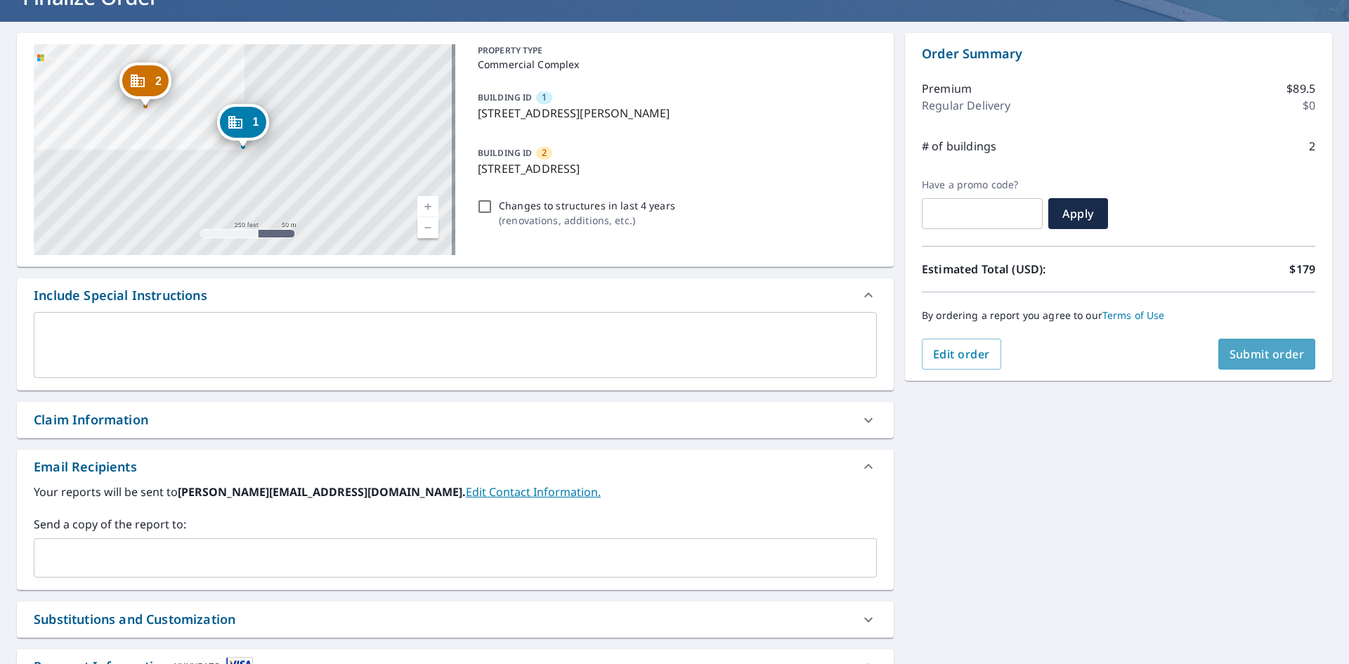
click at [1262, 361] on span "Submit order" at bounding box center [1267, 353] width 75 height 15
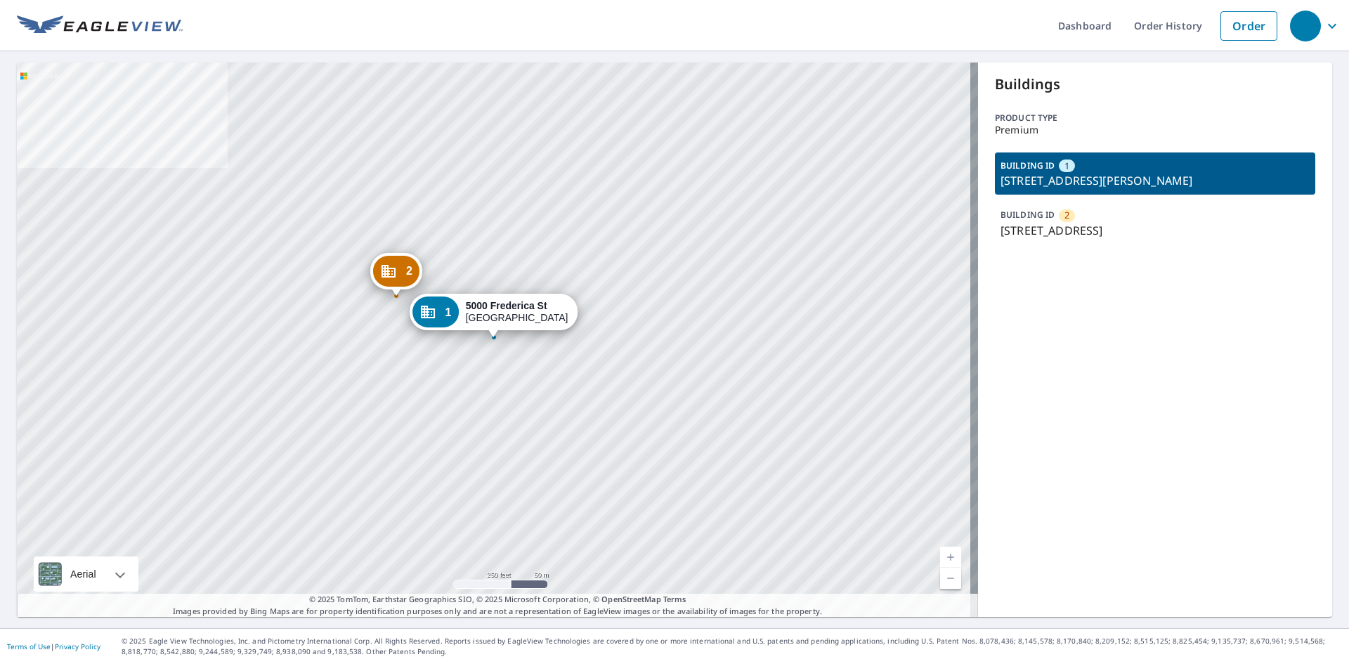
click at [1065, 216] on span "2" at bounding box center [1067, 215] width 5 height 13
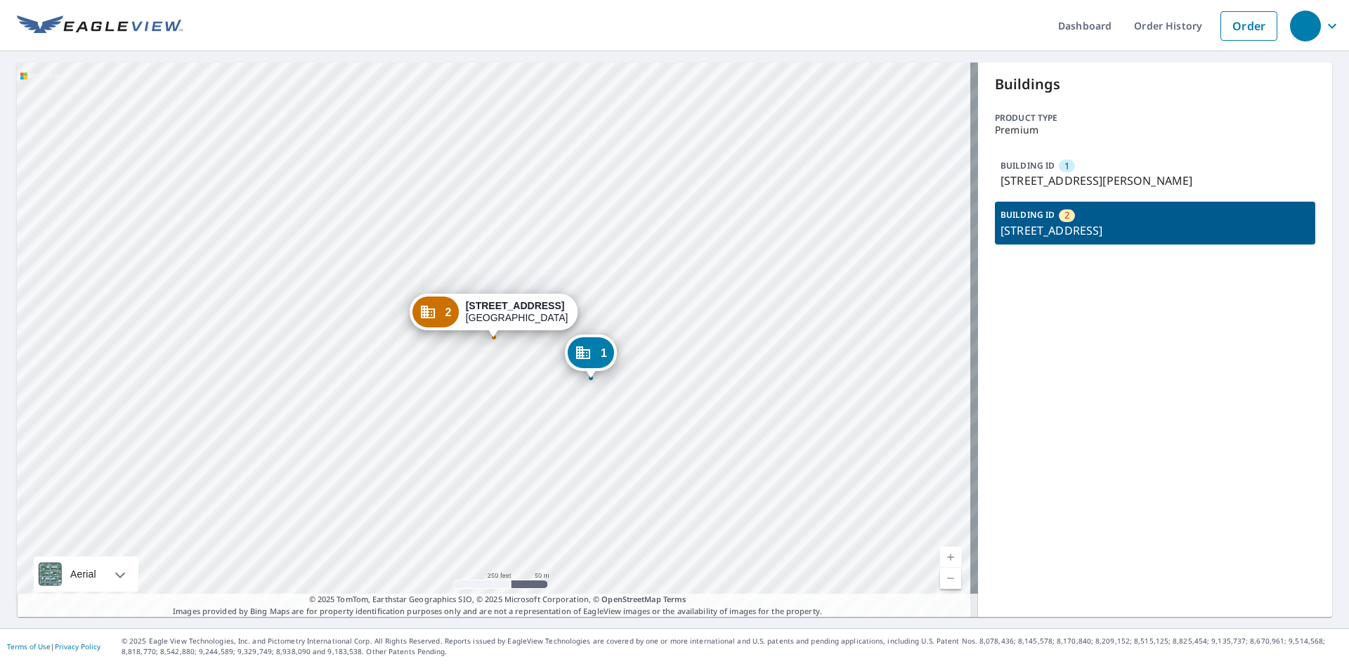
click at [1065, 169] on span "1" at bounding box center [1067, 166] width 5 height 13
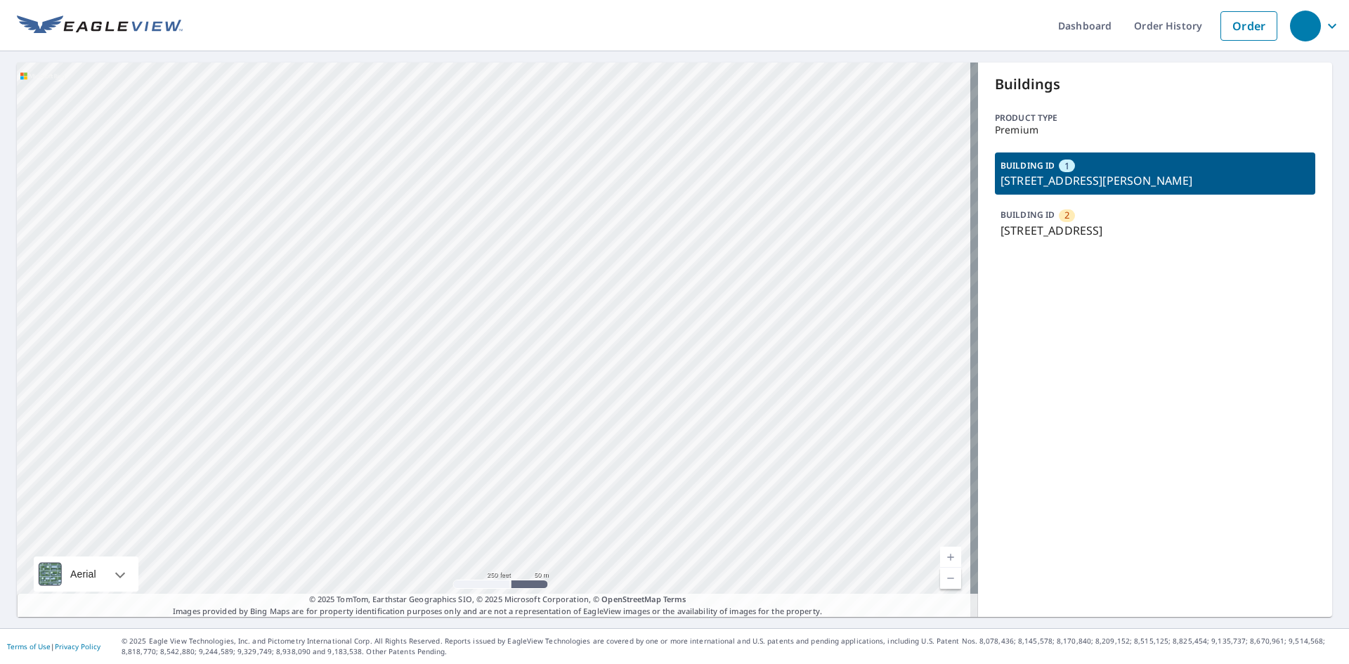
click at [1065, 167] on span "1" at bounding box center [1067, 166] width 5 height 13
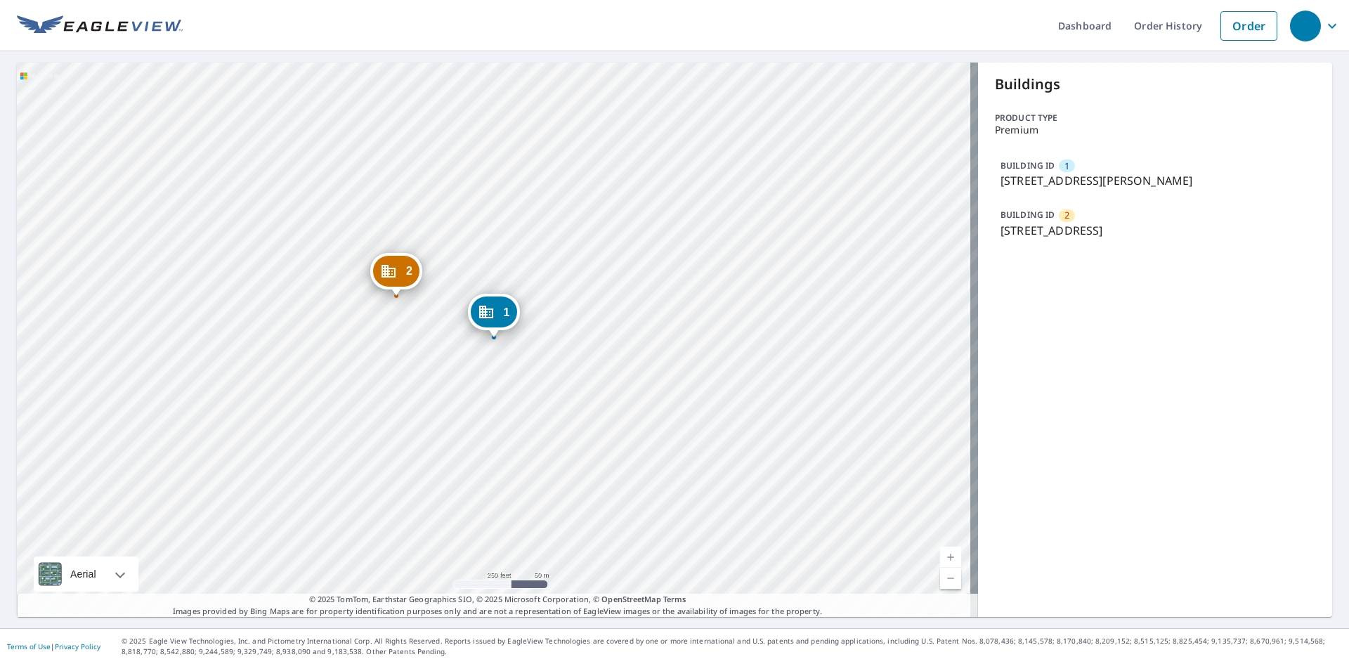
click at [1065, 212] on span "2" at bounding box center [1067, 215] width 5 height 13
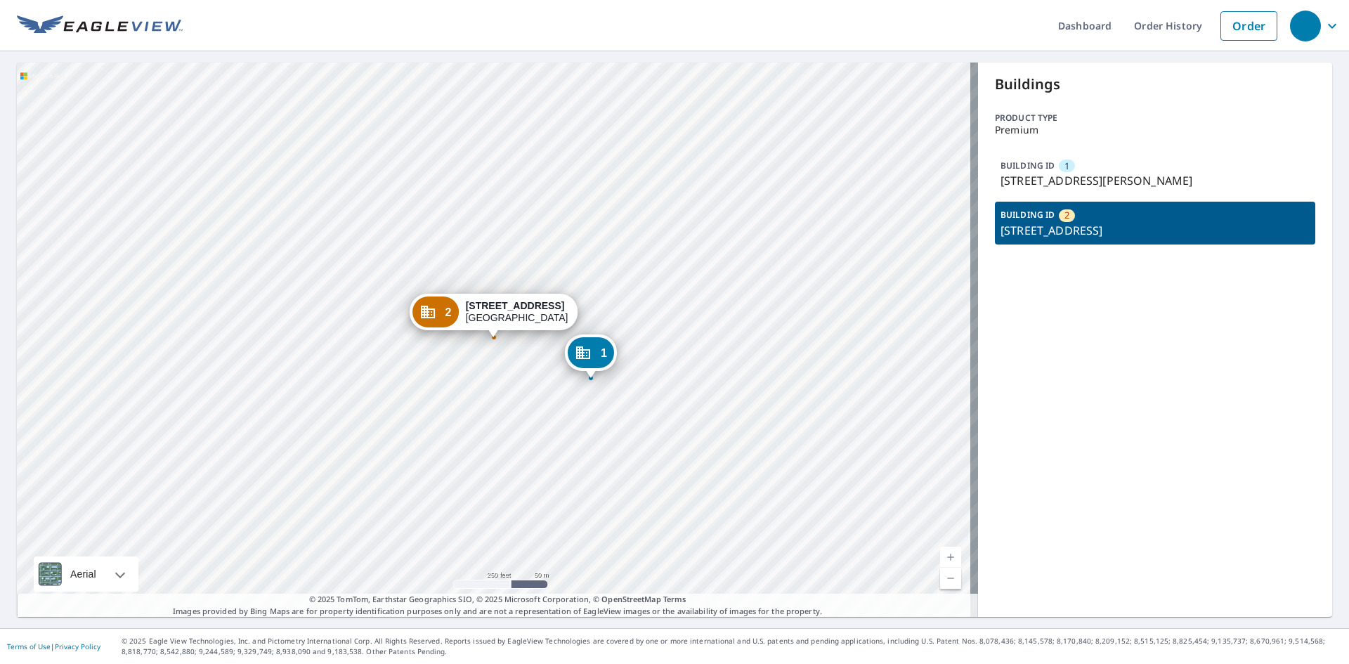
click at [598, 360] on div "1" at bounding box center [591, 352] width 46 height 31
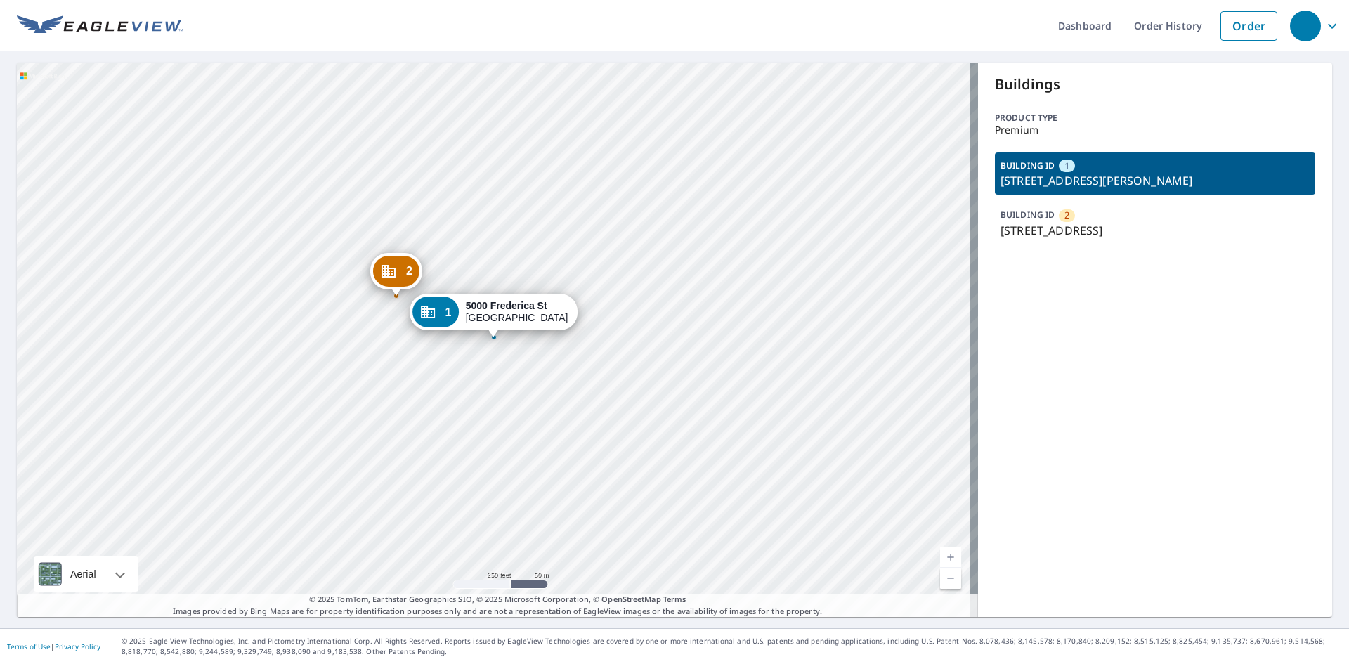
click at [429, 306] on icon "Dropped pin, building 1, Commercial property, 5000 Frederica St Owensboro, KY 4…" at bounding box center [428, 312] width 14 height 13
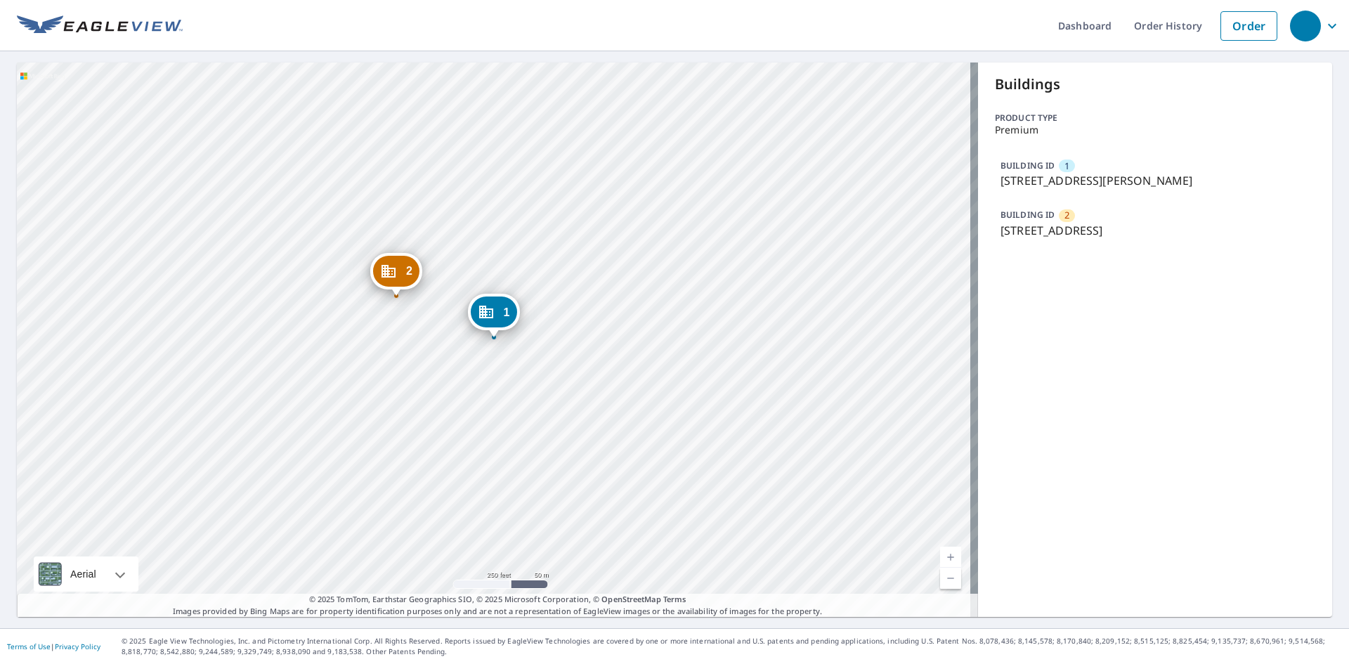
click at [389, 271] on icon "Dropped pin, building 2, Commercial property, 4037 Towne Square Ct Owensboro, K…" at bounding box center [389, 271] width 14 height 13
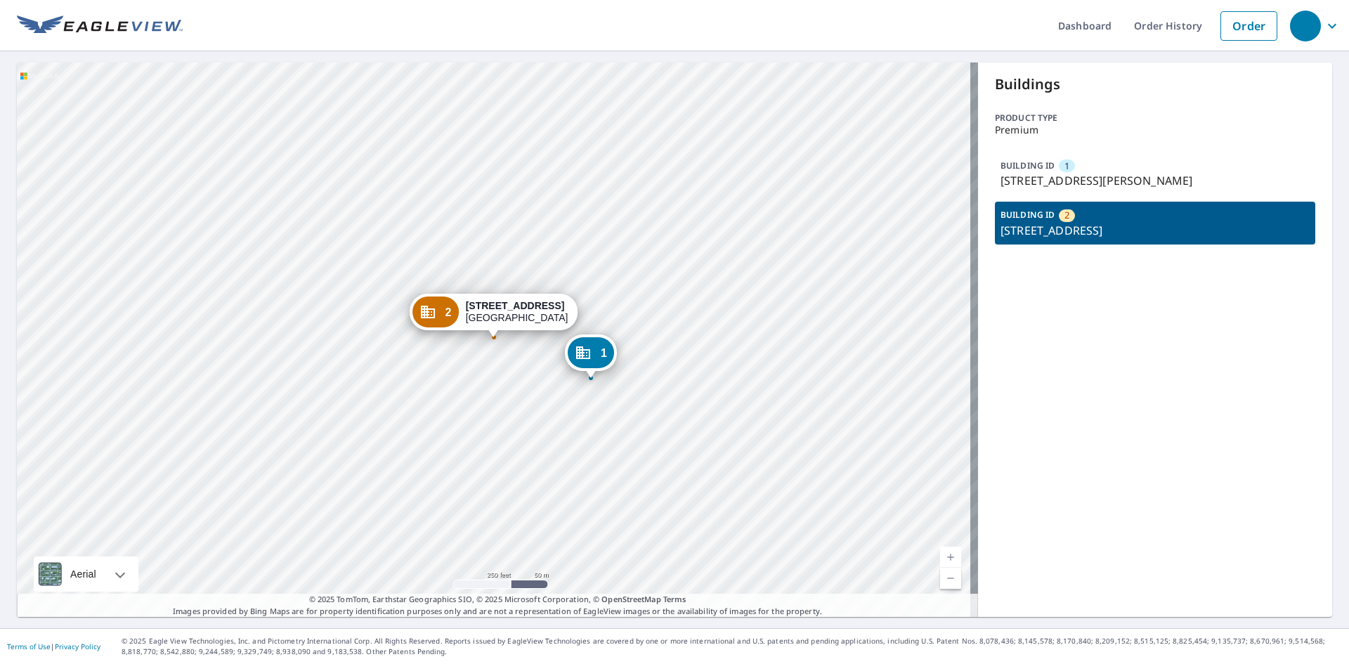
click at [581, 351] on icon "Dropped pin, building 1, Commercial property, 5000 Frederica St Owensboro, KY 4…" at bounding box center [583, 352] width 17 height 17
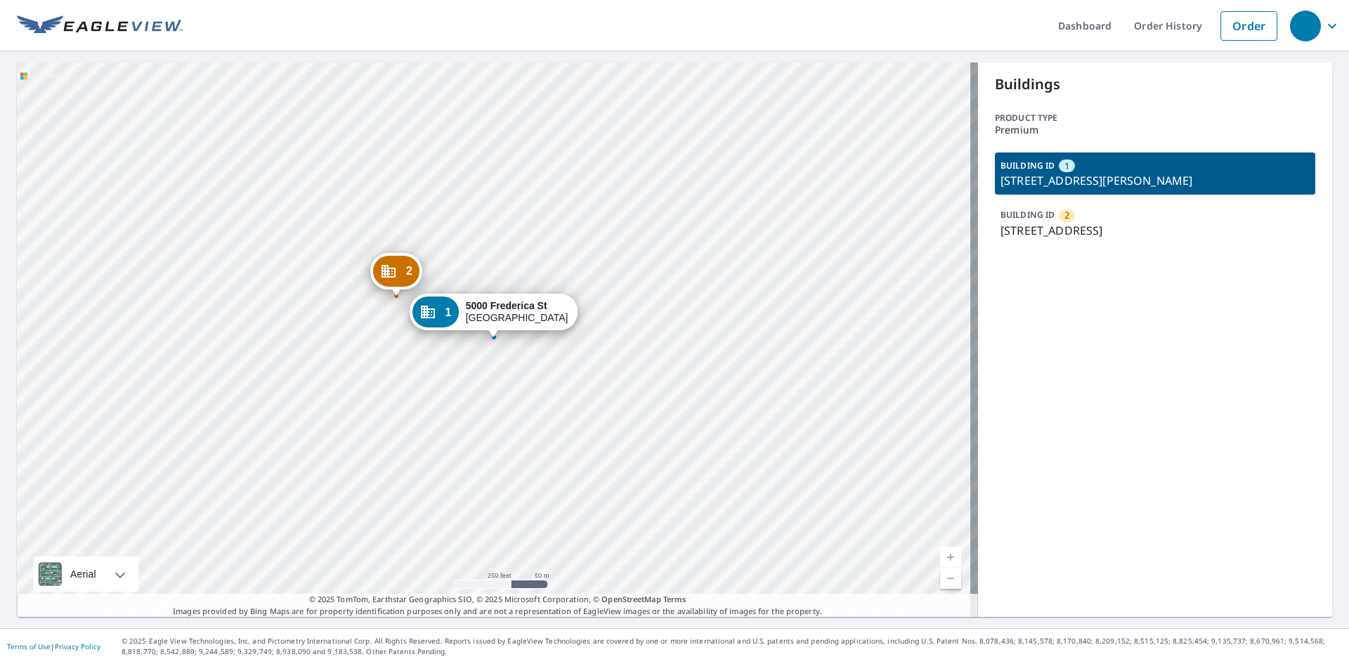
drag, startPoint x: 1238, startPoint y: 229, endPoint x: 988, endPoint y: 236, distance: 249.6
click at [995, 236] on div "BUILDING ID 2 4037 Towne Square Ct, Owensboro, KY, 42301" at bounding box center [1155, 223] width 320 height 42
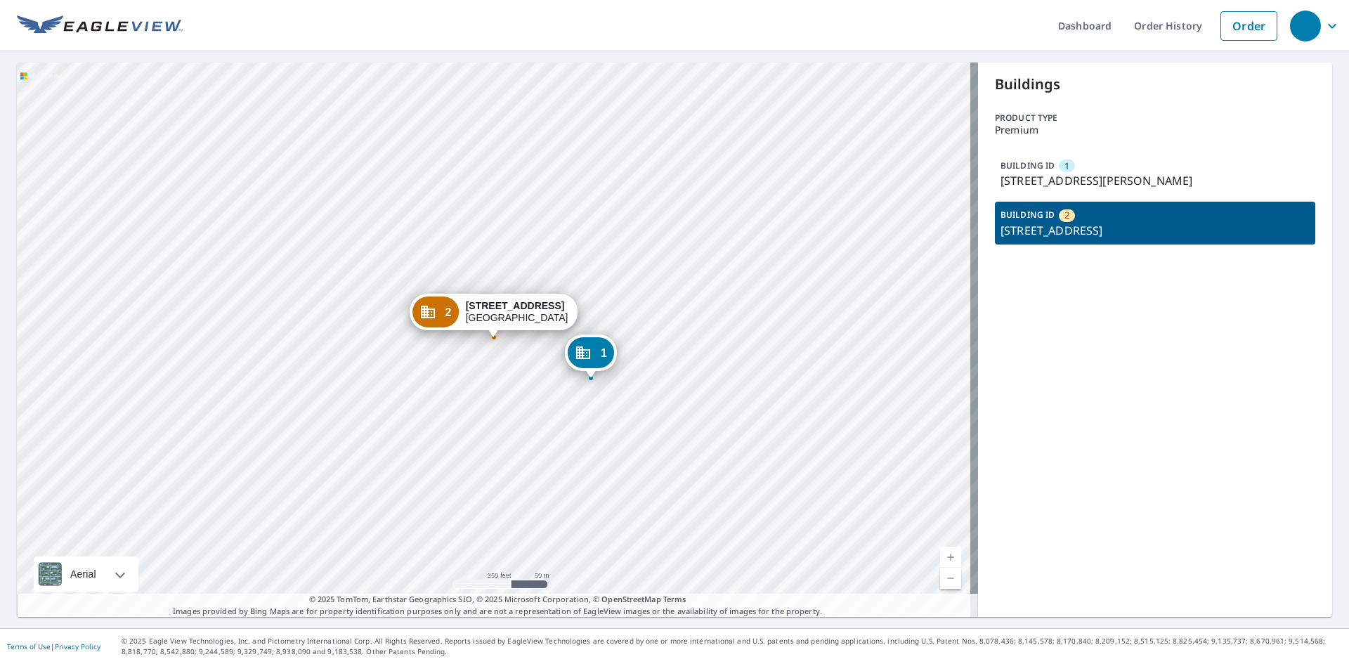
click at [1268, 280] on div "Buildings Product type Premium BUILDING ID 1 5000 Frederica St, Owensboro, KY, …" at bounding box center [1155, 340] width 354 height 555
drag, startPoint x: 563, startPoint y: 315, endPoint x: 558, endPoint y: 309, distance: 7.5
click at [558, 309] on div "4037 Towne Square Ct Owensboro, KY 42301" at bounding box center [512, 306] width 103 height 24
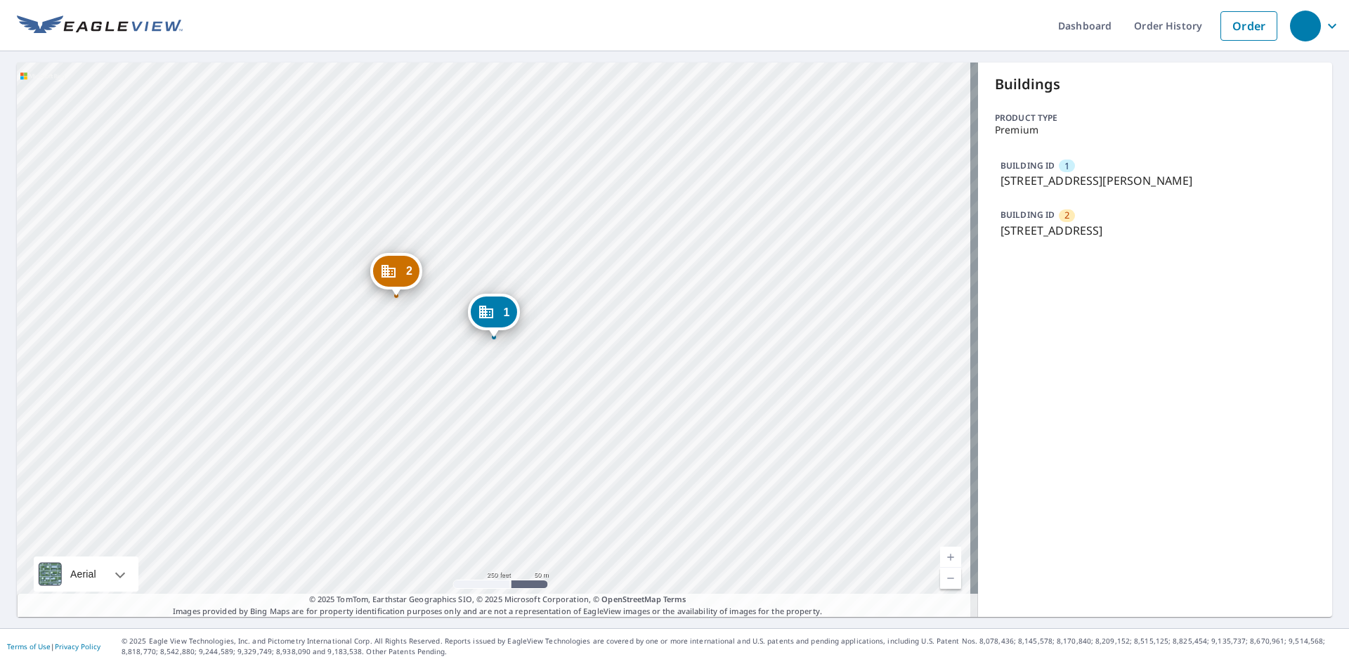
drag, startPoint x: 1236, startPoint y: 231, endPoint x: 982, endPoint y: 234, distance: 254.4
click at [982, 234] on div "Buildings Product type Premium BUILDING ID 1 5000 Frederica St, Owensboro, KY, …" at bounding box center [1155, 340] width 354 height 555
copy p "[STREET_ADDRESS]"
